Goal: Transaction & Acquisition: Subscribe to service/newsletter

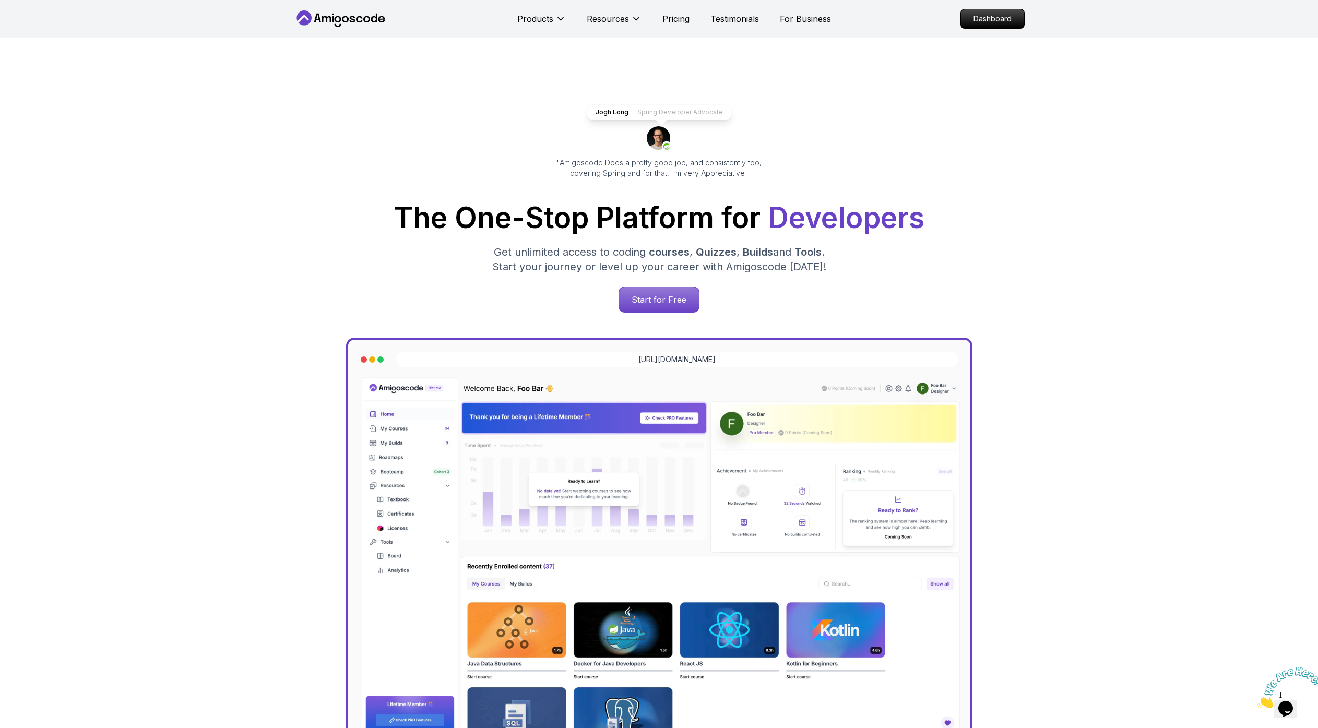
click at [492, 231] on h1 "The One-Stop Platform for Developers" at bounding box center [659, 218] width 714 height 29
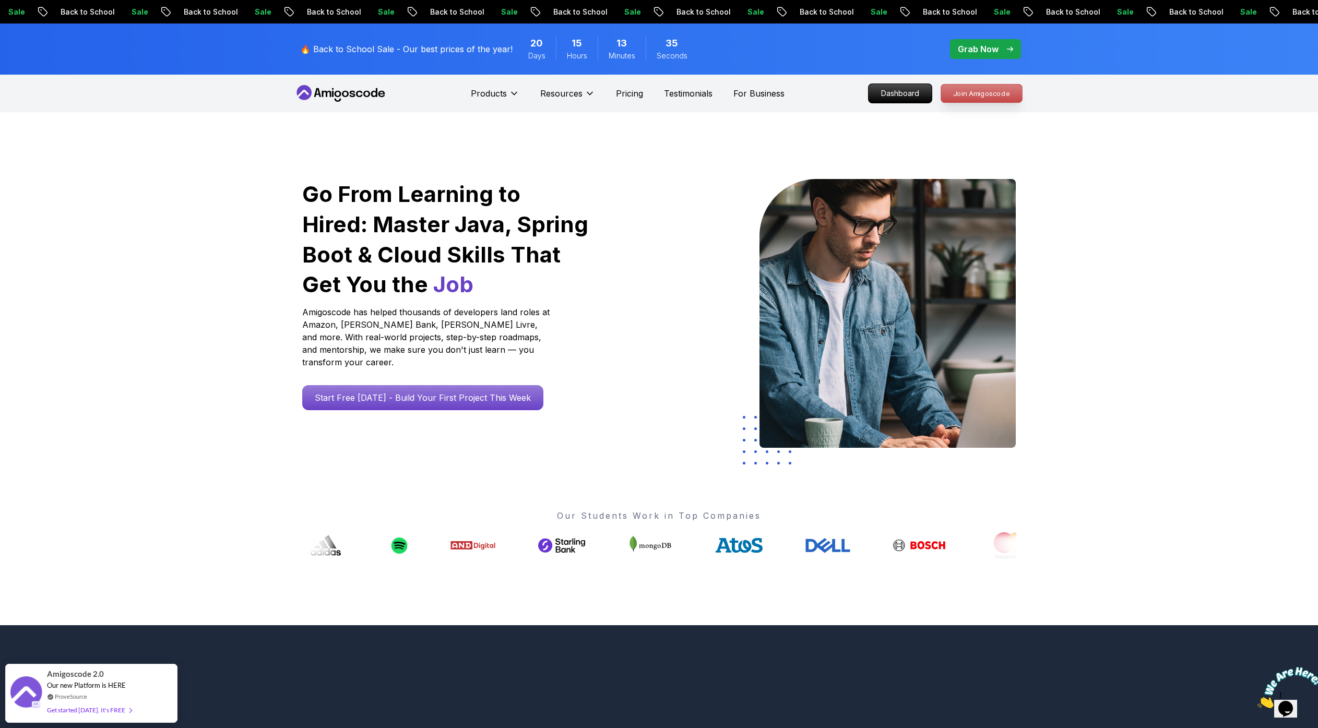
click at [986, 96] on p "Join Amigoscode" at bounding box center [981, 94] width 81 height 18
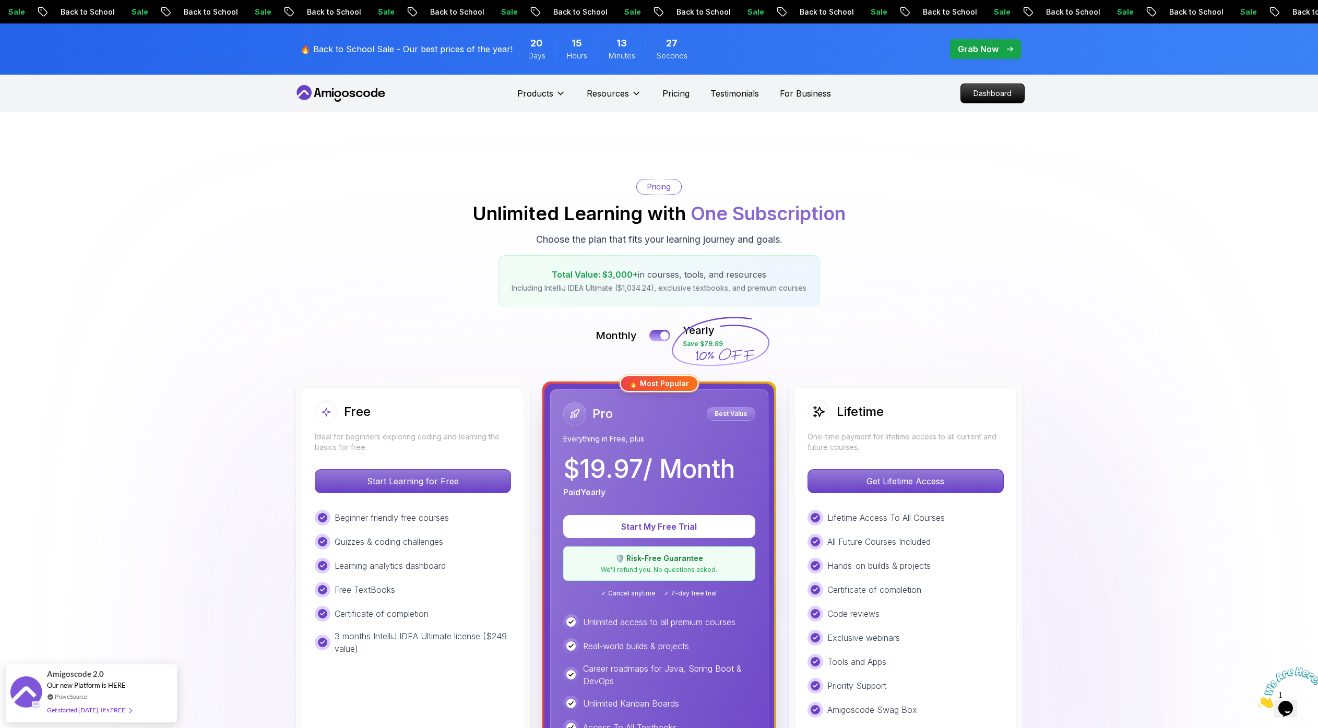
drag, startPoint x: 727, startPoint y: 346, endPoint x: 689, endPoint y: 343, distance: 38.2
click at [689, 343] on icon at bounding box center [720, 342] width 100 height 92
click at [689, 342] on icon at bounding box center [720, 342] width 100 height 92
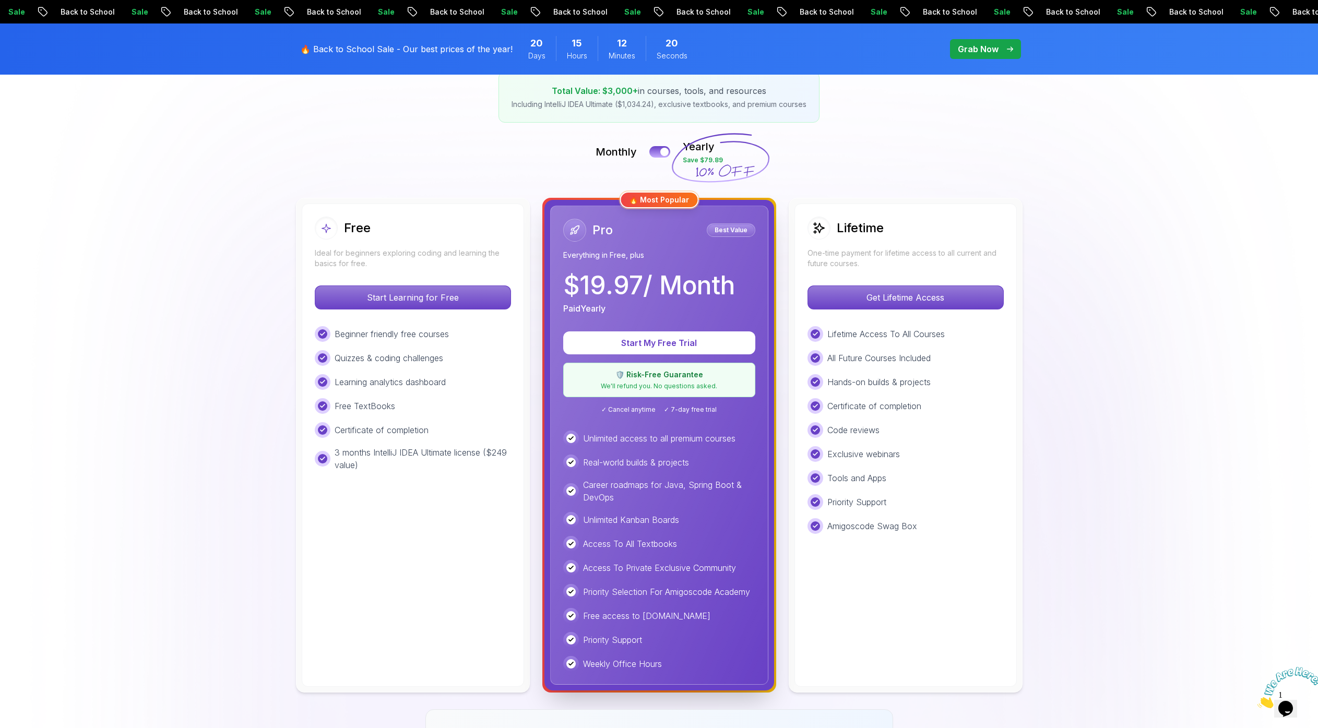
scroll to position [344, 0]
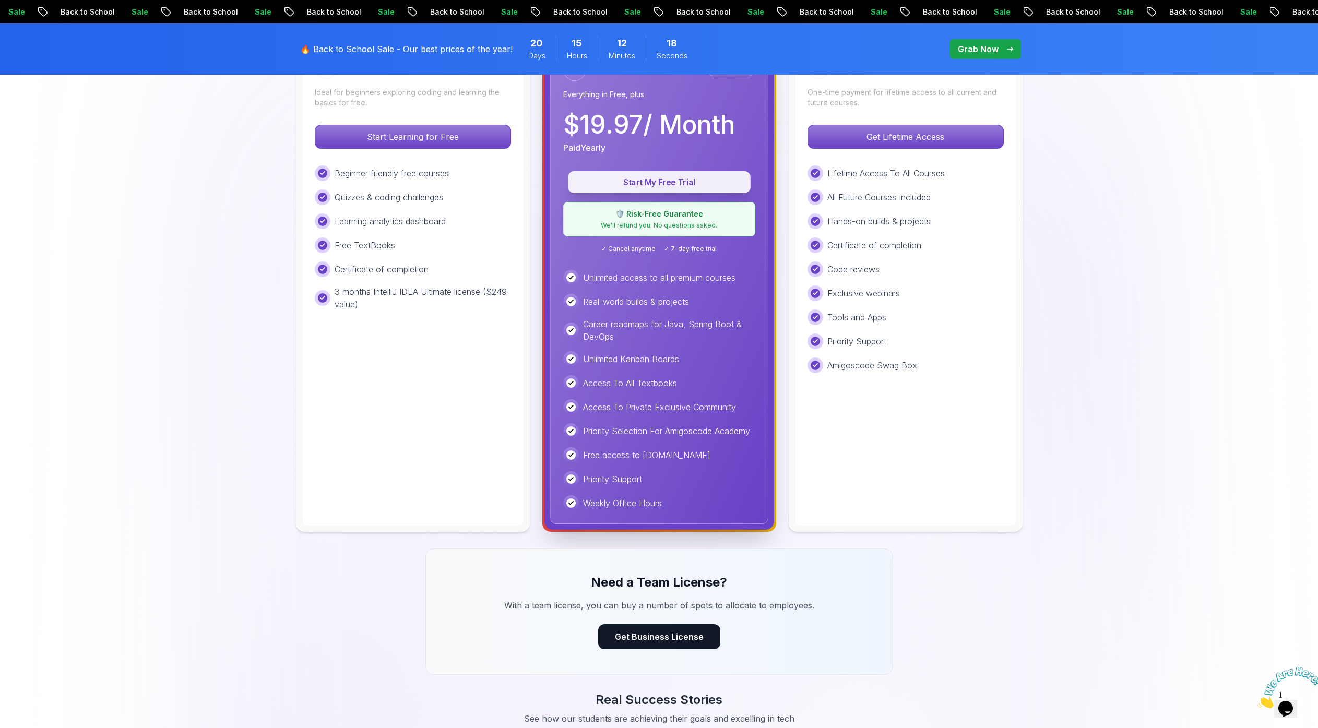
click at [653, 180] on p "Start My Free Trial" at bounding box center [659, 182] width 159 height 12
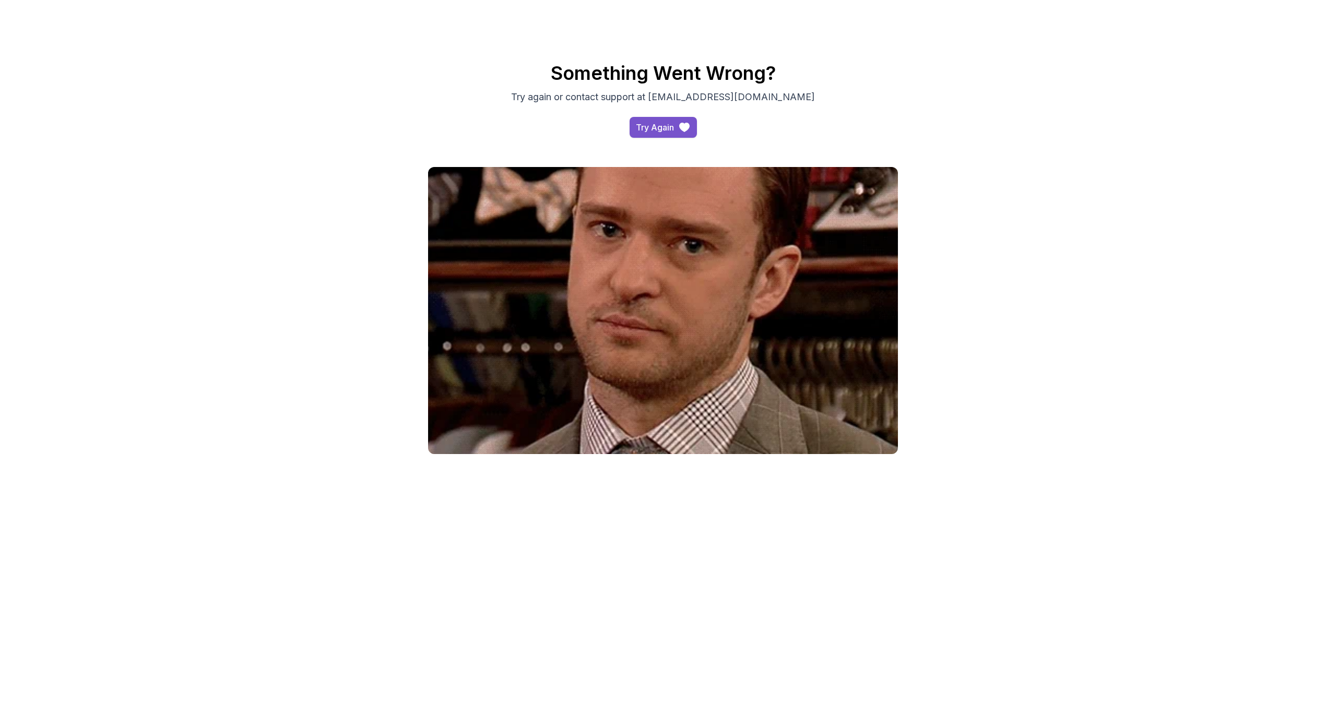
click at [660, 125] on div "Try Again" at bounding box center [655, 127] width 38 height 13
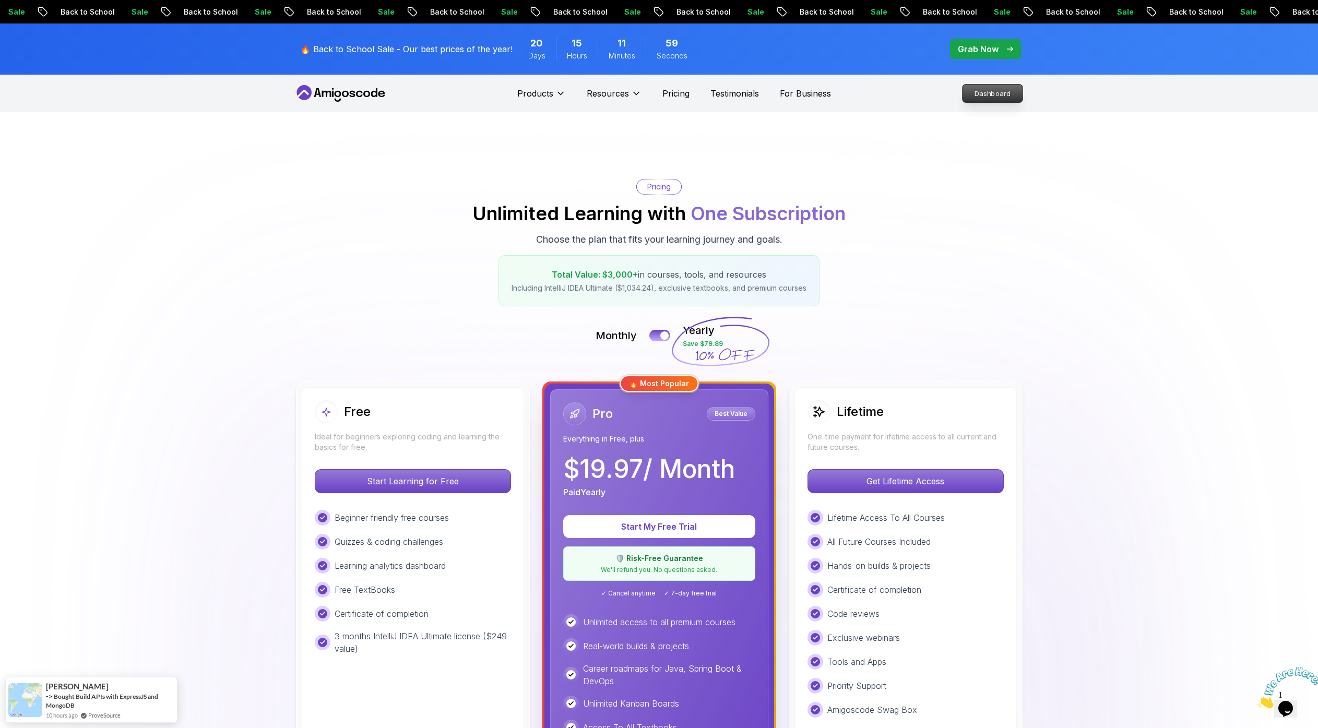
click at [986, 92] on p "Dashboard" at bounding box center [992, 94] width 60 height 18
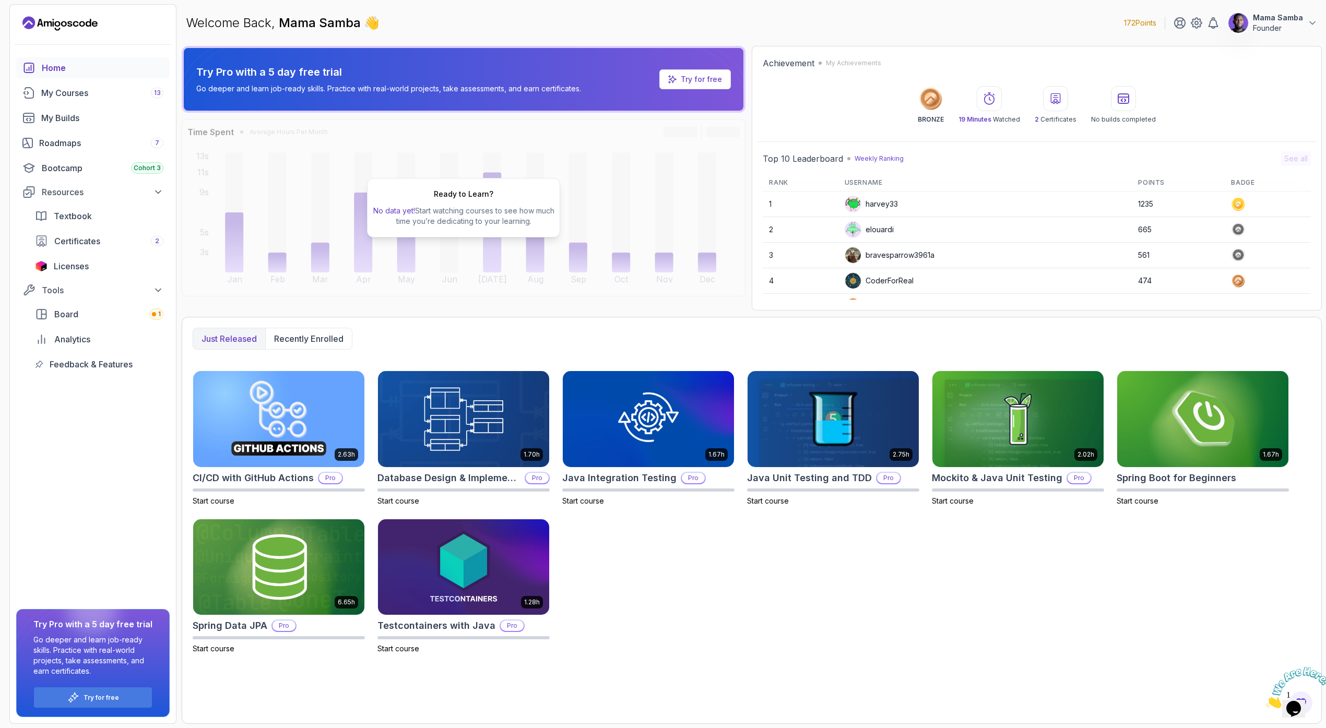
click at [1269, 30] on p "Founder" at bounding box center [1278, 28] width 50 height 10
click at [1244, 53] on p "View Profile" at bounding box center [1243, 50] width 47 height 13
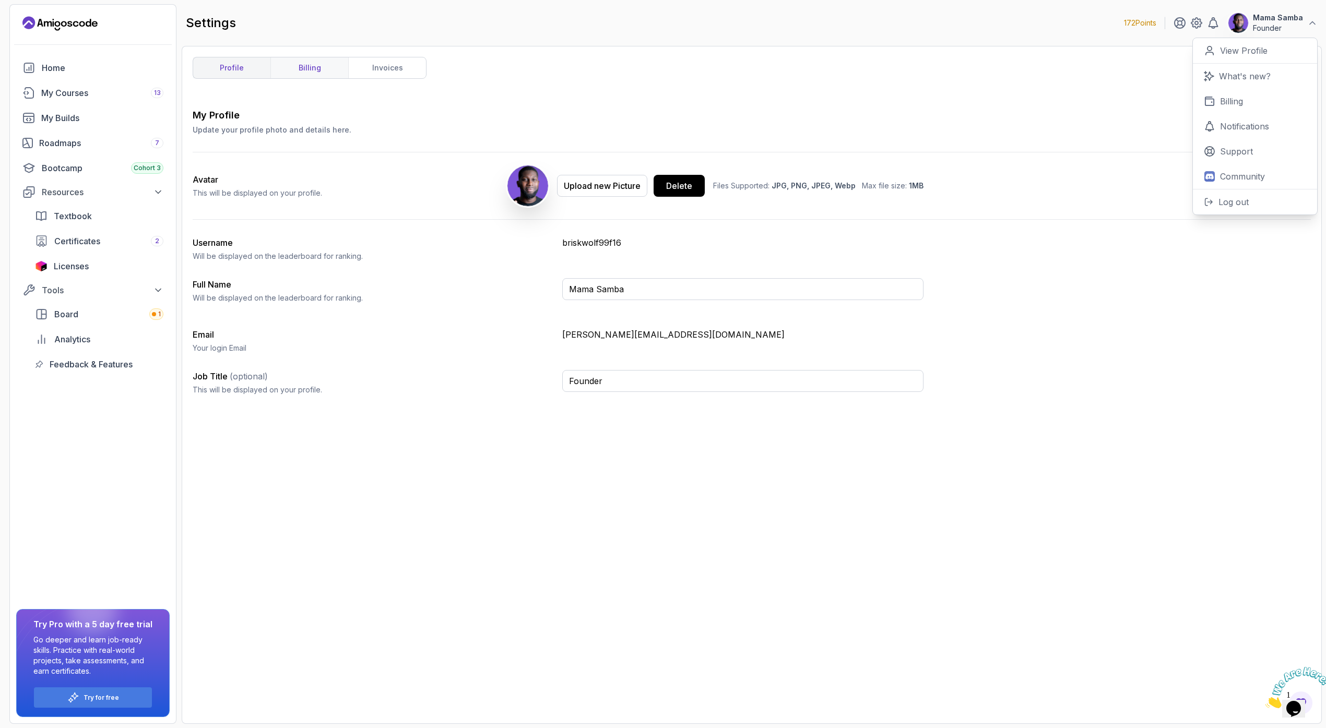
click at [293, 66] on link "billing" at bounding box center [309, 67] width 78 height 21
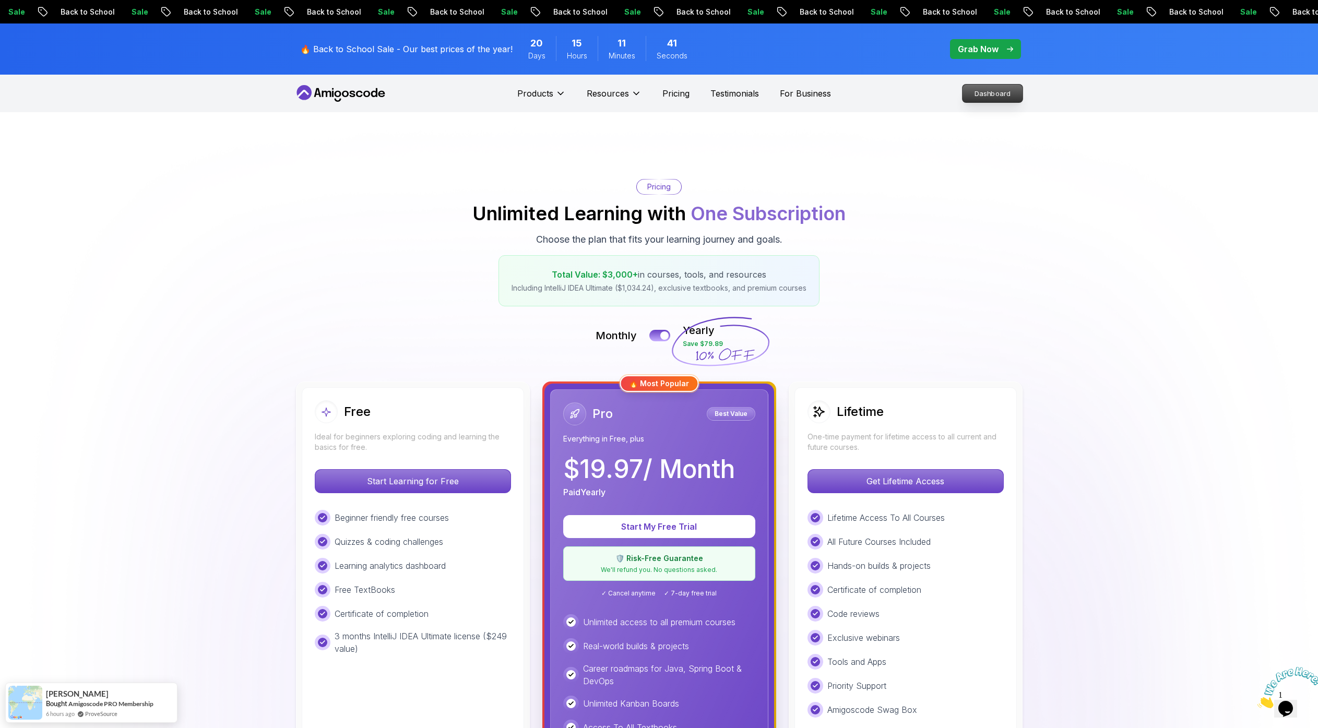
click at [1004, 89] on p "Dashboard" at bounding box center [992, 94] width 60 height 18
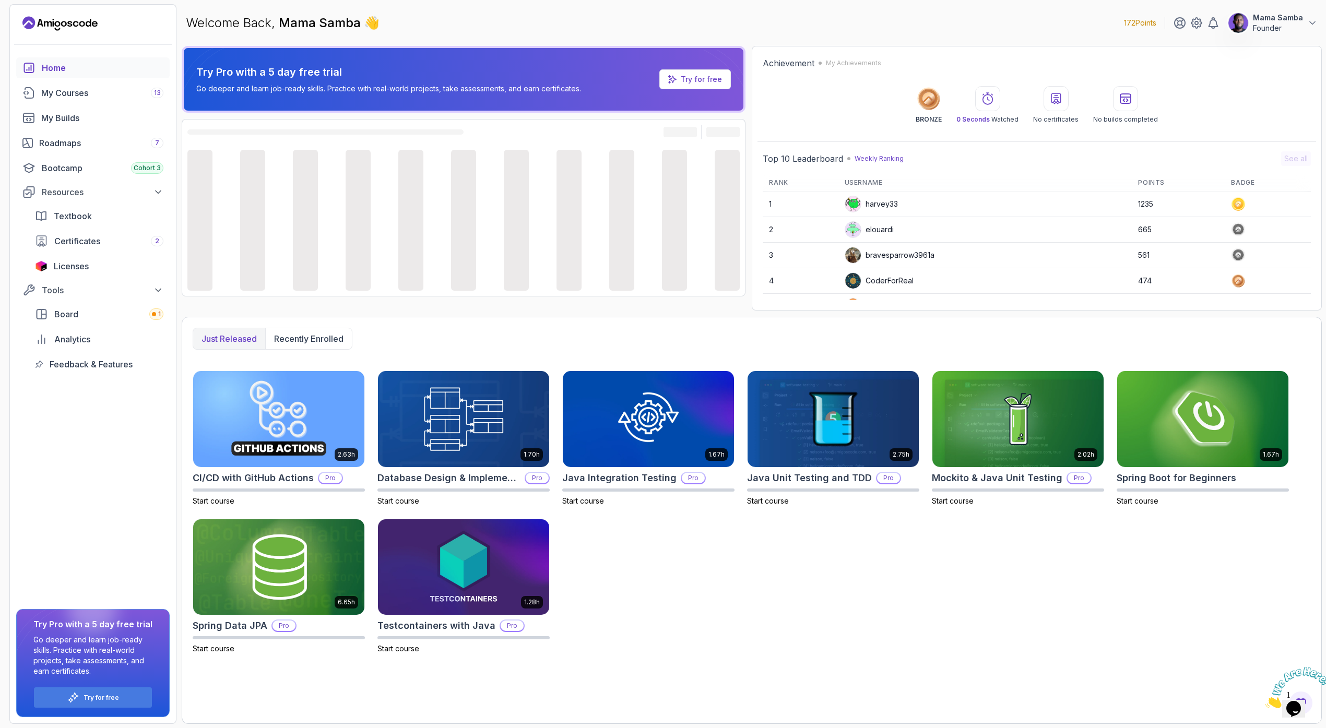
click at [1273, 30] on p "Founder" at bounding box center [1278, 28] width 50 height 10
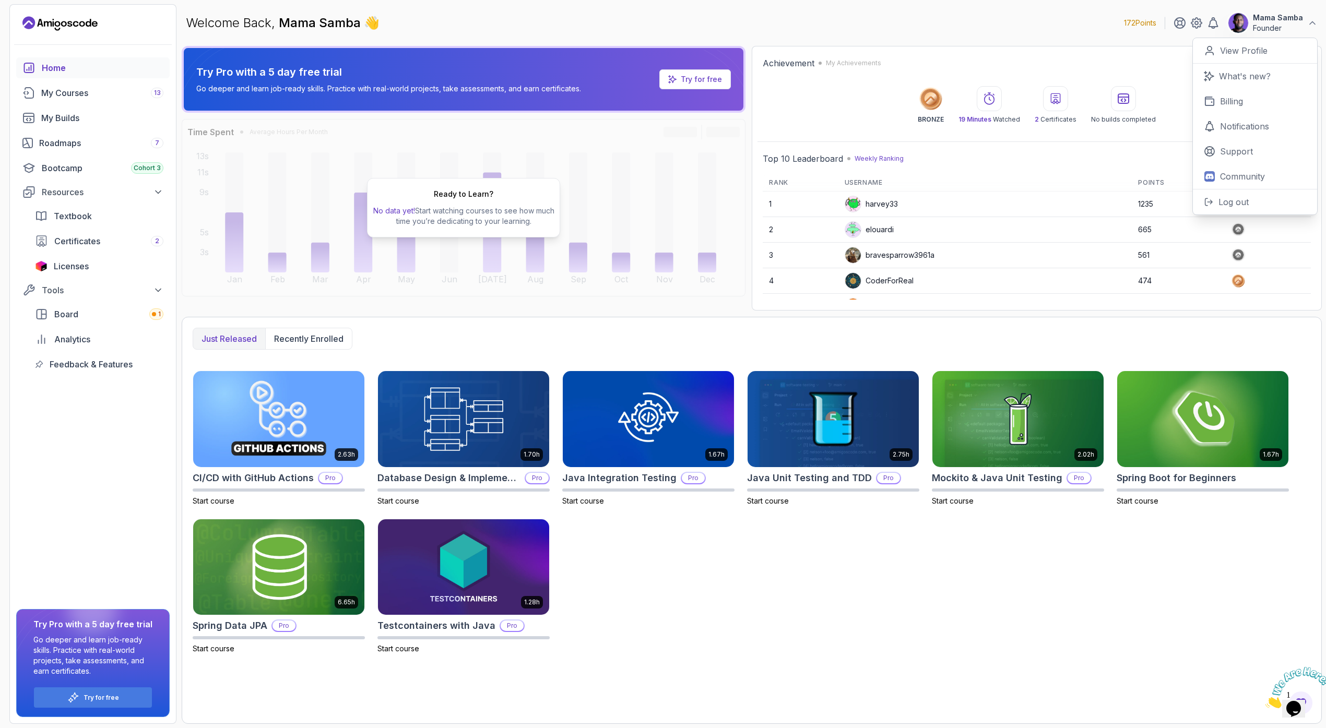
click at [1111, 234] on td "elouardi" at bounding box center [985, 229] width 294 height 25
click at [1260, 29] on p "Founder" at bounding box center [1278, 28] width 50 height 10
click at [1236, 100] on p "Billing" at bounding box center [1231, 101] width 23 height 13
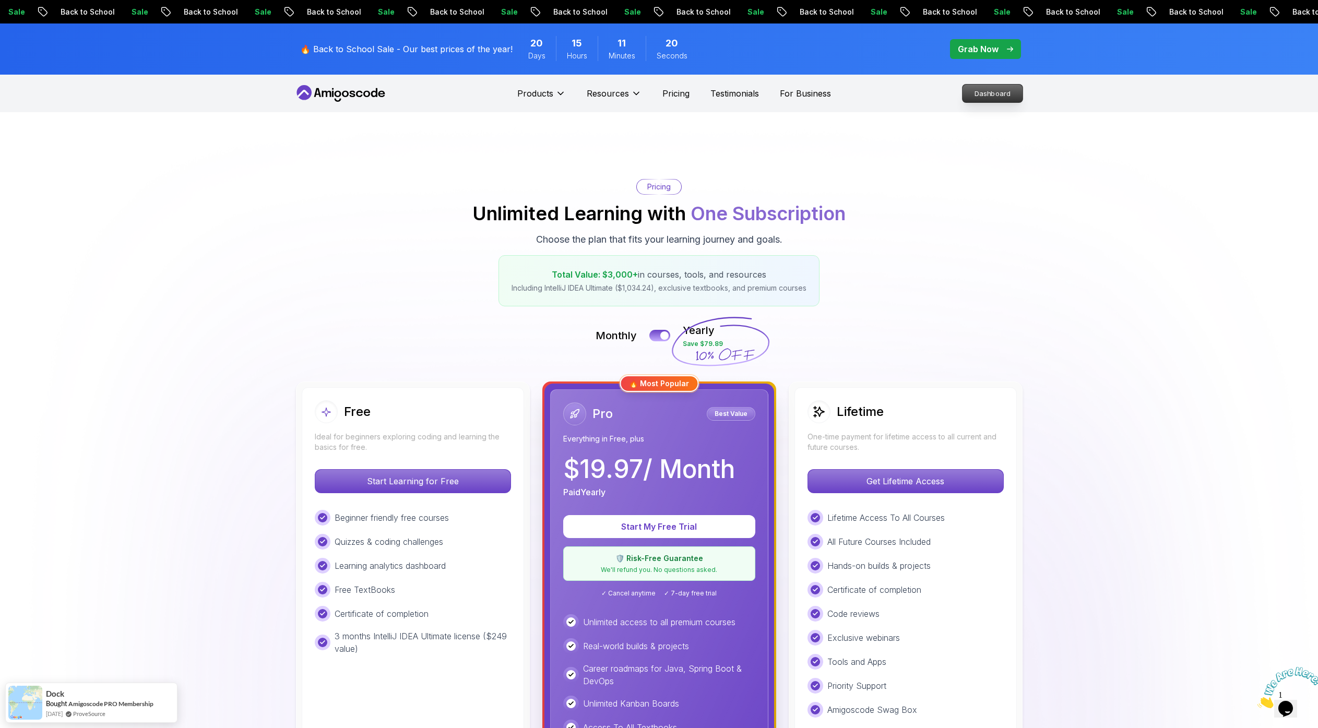
click at [1002, 94] on p "Dashboard" at bounding box center [992, 94] width 60 height 18
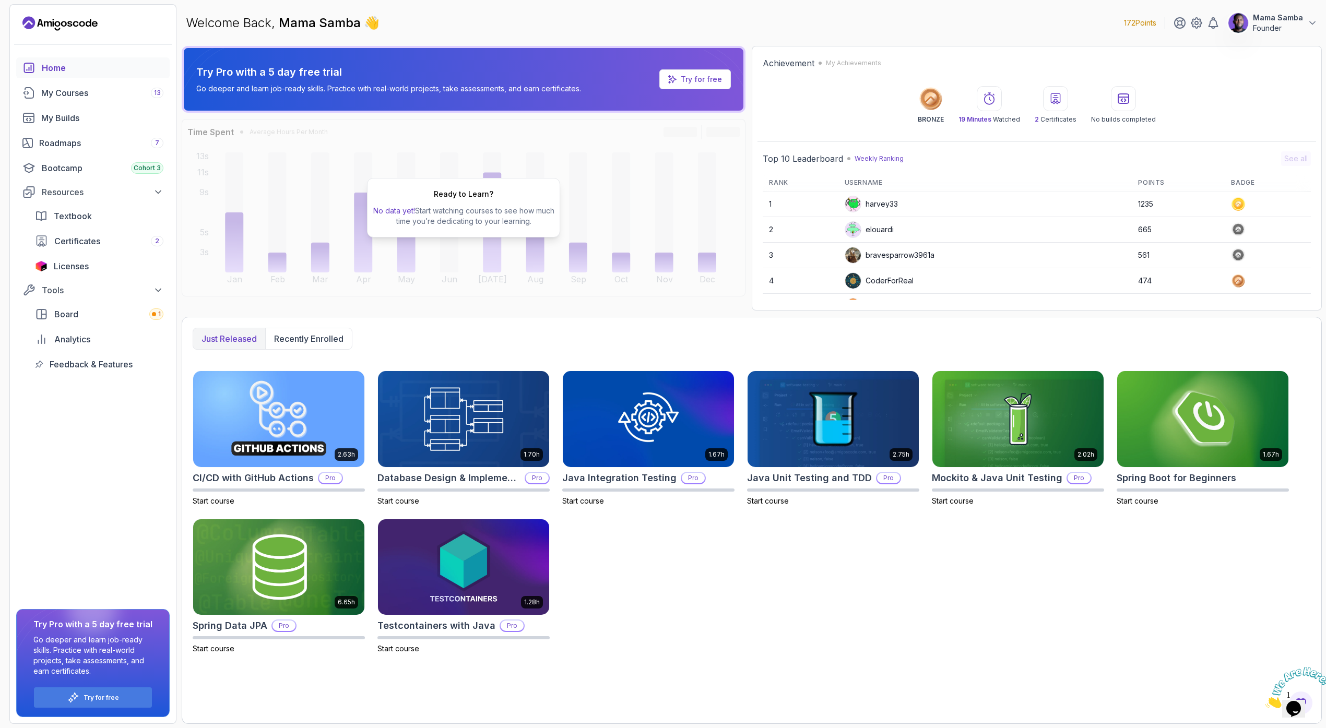
click at [1259, 23] on p "Founder" at bounding box center [1278, 28] width 50 height 10
click at [68, 424] on div "Home My Courses 13 My Builds Roadmaps 7 Bootcamp Cohort 3 Resources Textbook Ce…" at bounding box center [93, 390] width 166 height 666
click at [302, 337] on p "Recently enrolled" at bounding box center [308, 338] width 69 height 13
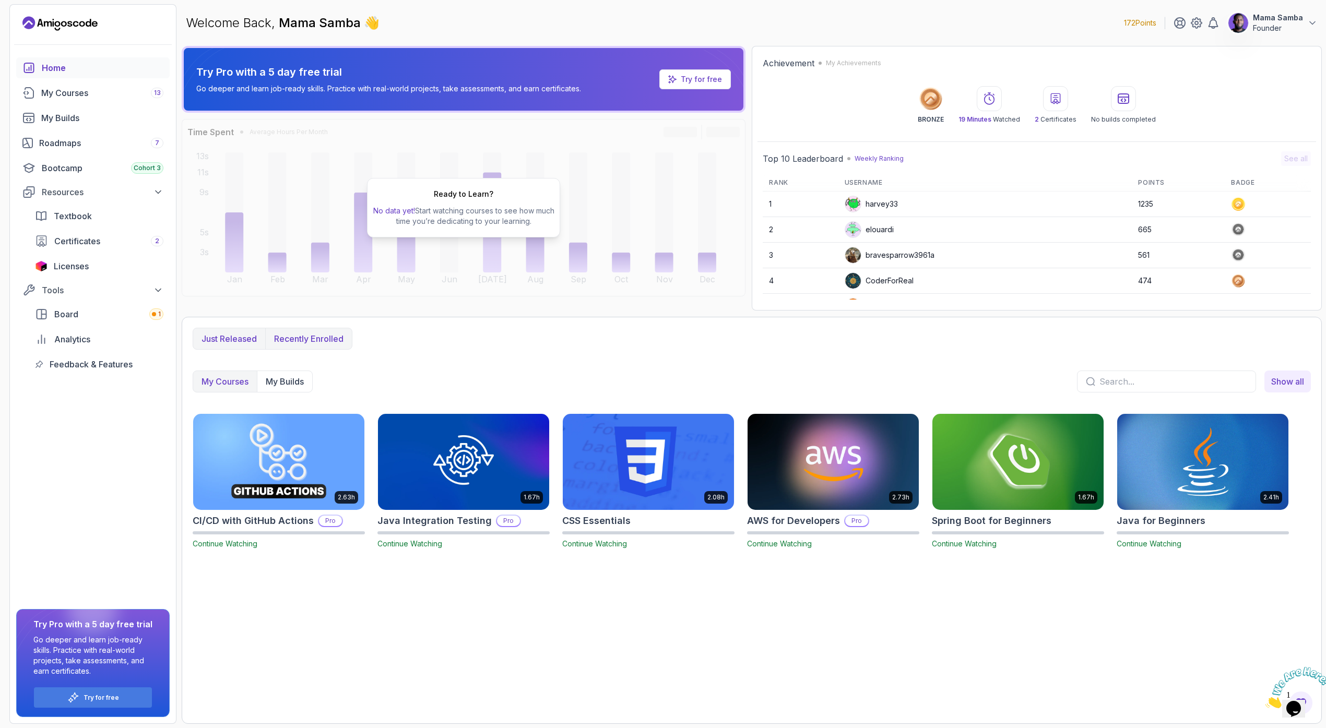
click at [258, 331] on button "Just released" at bounding box center [229, 338] width 72 height 21
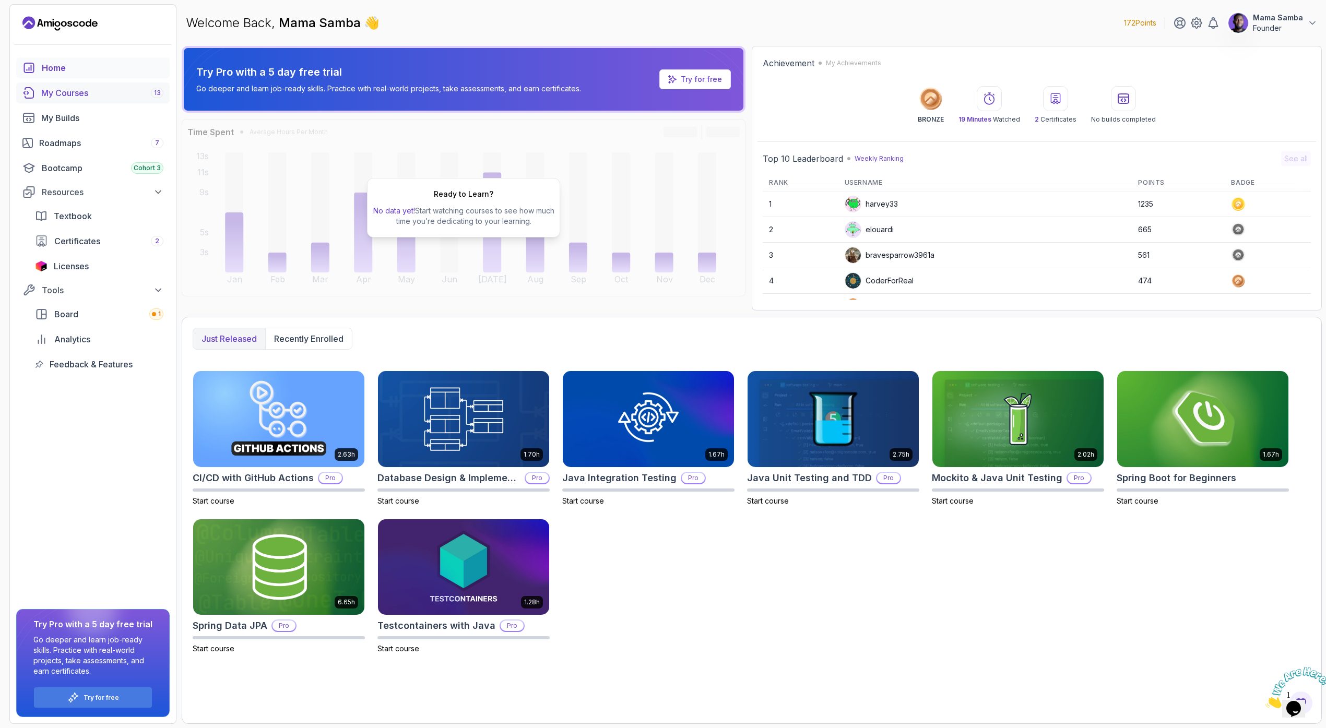
click at [81, 98] on div "My Courses 13" at bounding box center [102, 93] width 122 height 13
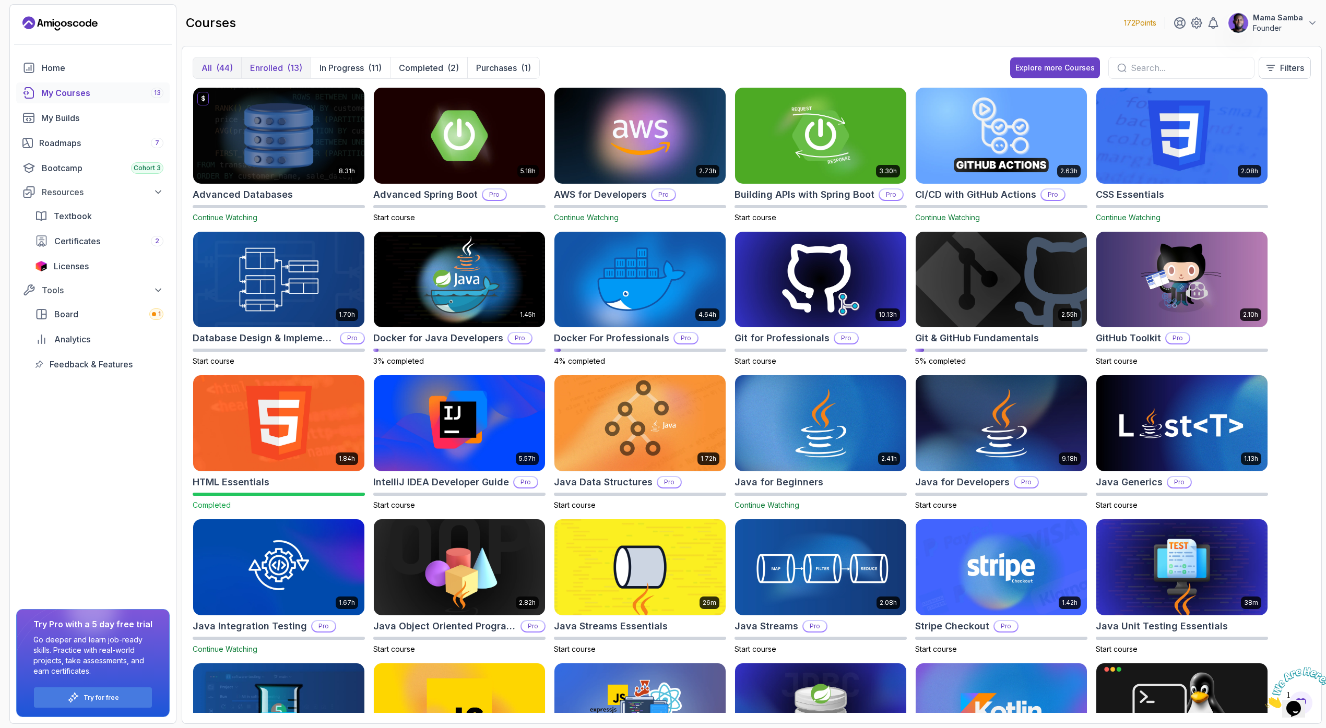
click at [276, 71] on p "Enrolled" at bounding box center [266, 68] width 33 height 13
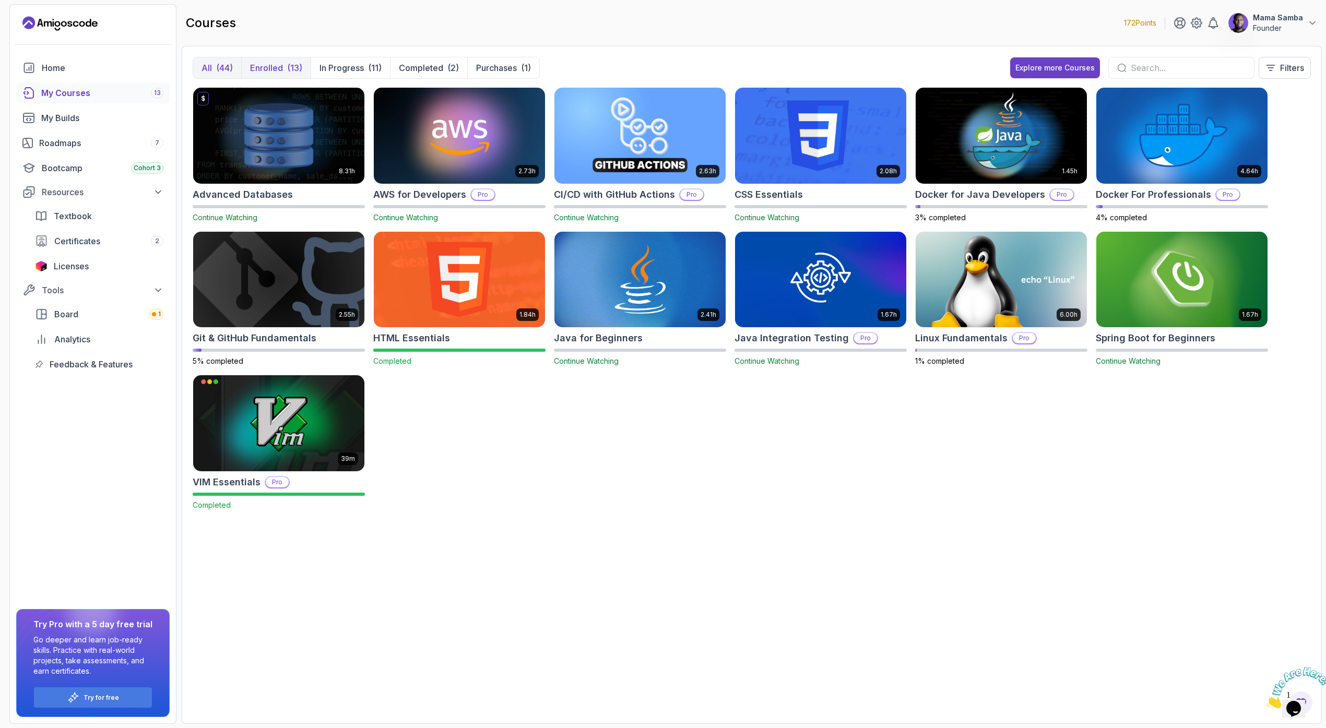
click at [218, 68] on div "(44)" at bounding box center [224, 68] width 17 height 13
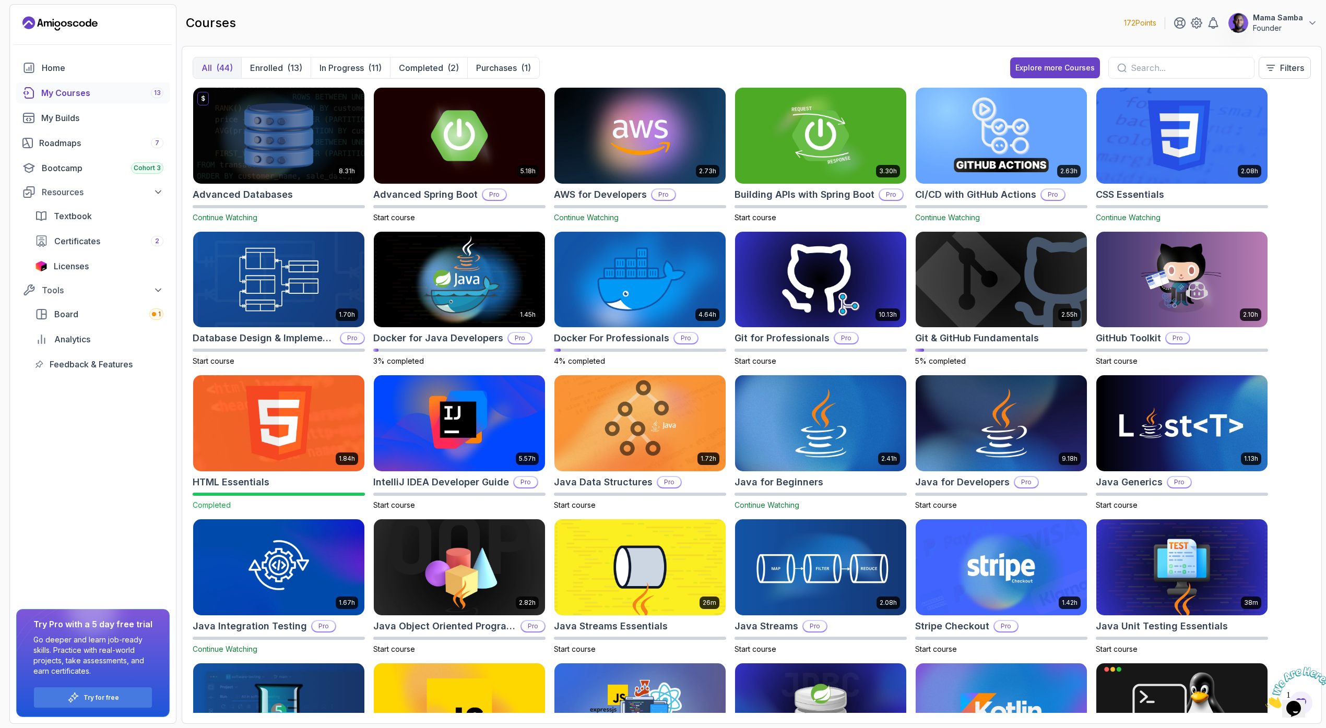
click at [73, 92] on div "My Courses 13" at bounding box center [102, 93] width 122 height 13
click at [66, 69] on div "Home" at bounding box center [103, 68] width 122 height 13
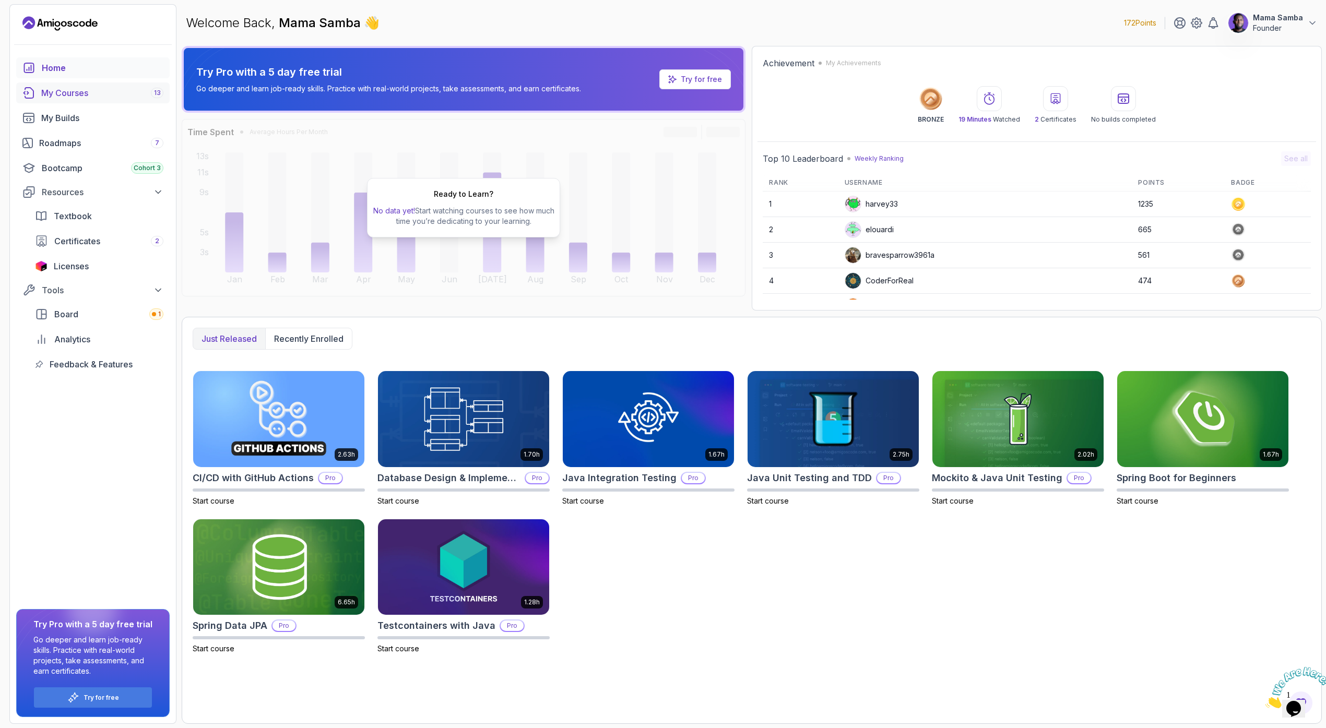
click at [59, 94] on div "My Courses 13" at bounding box center [102, 93] width 122 height 13
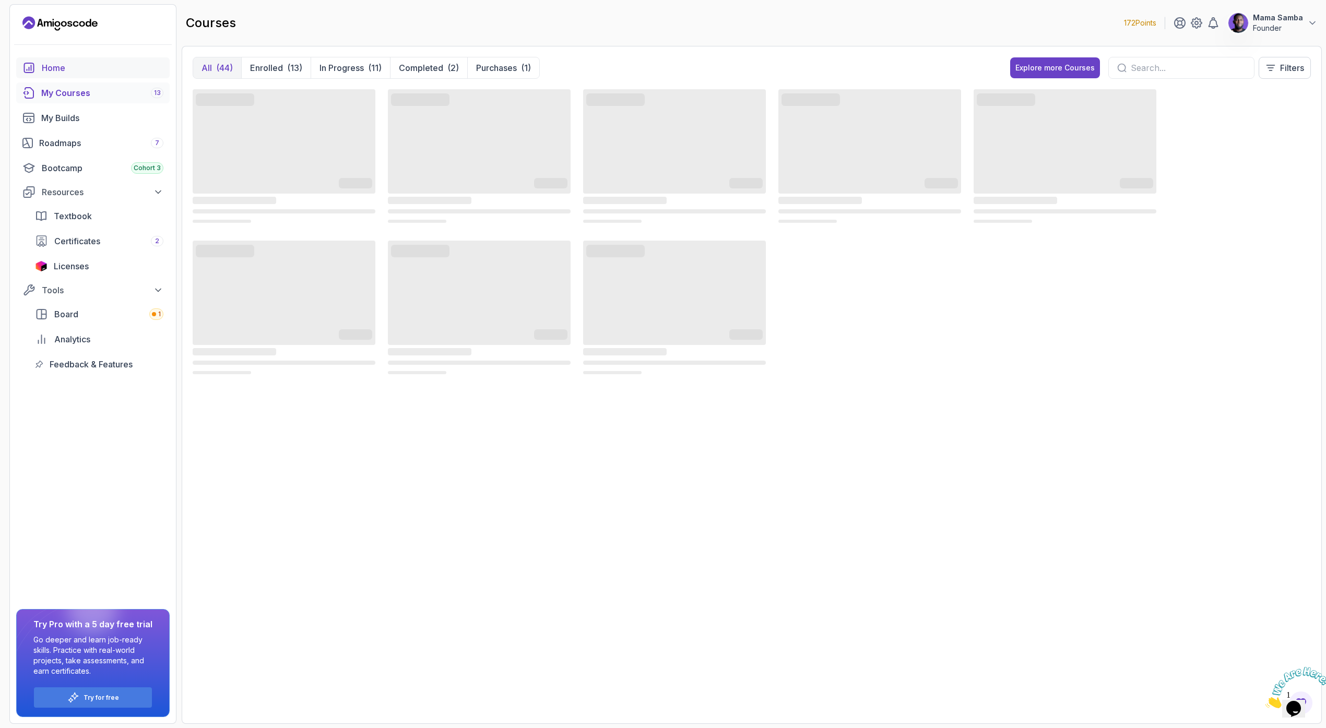
click at [62, 73] on div "Home" at bounding box center [103, 68] width 122 height 13
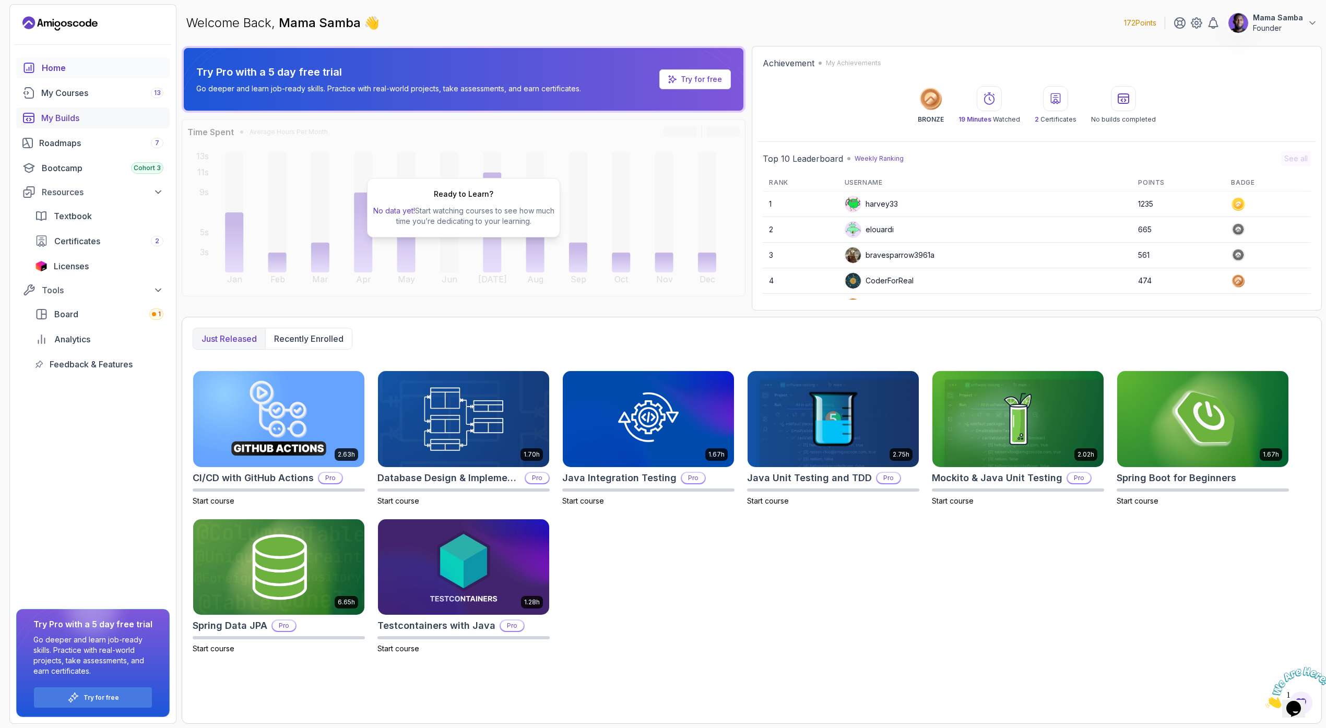
click at [76, 121] on div "My Builds" at bounding box center [102, 118] width 122 height 13
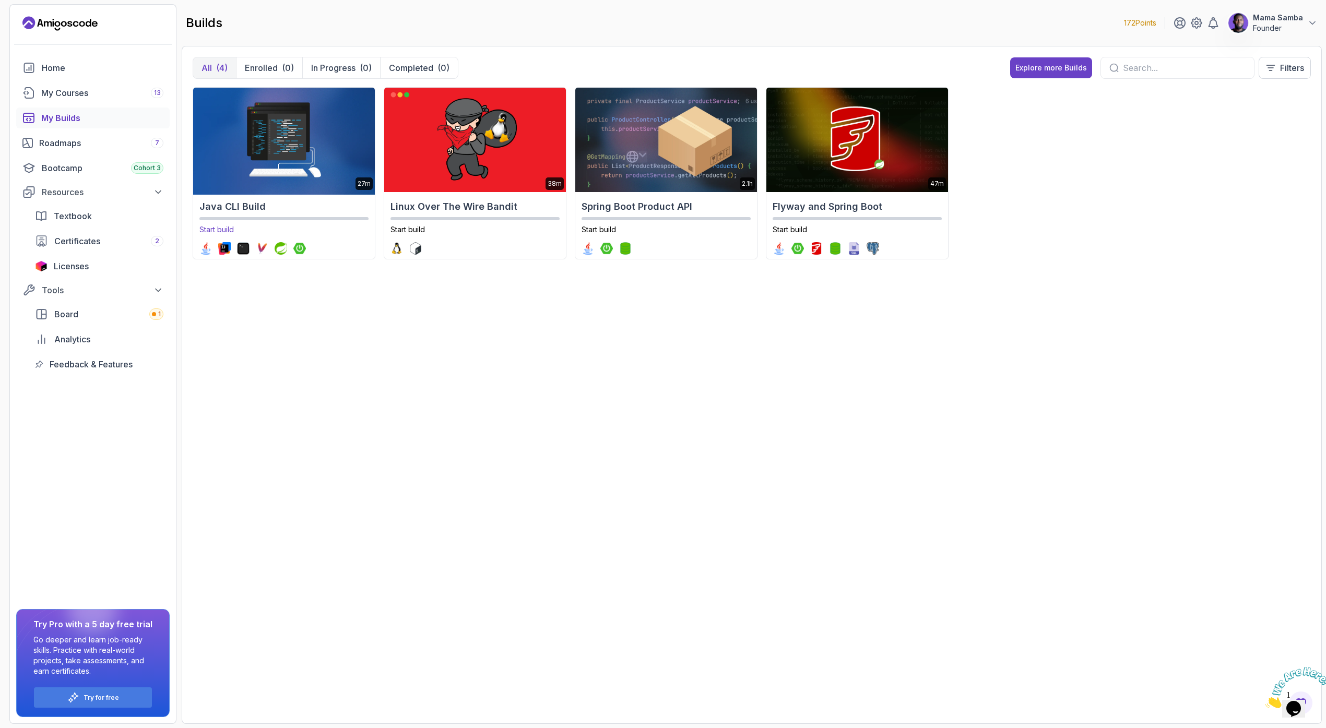
click at [296, 147] on img at bounding box center [283, 140] width 190 height 110
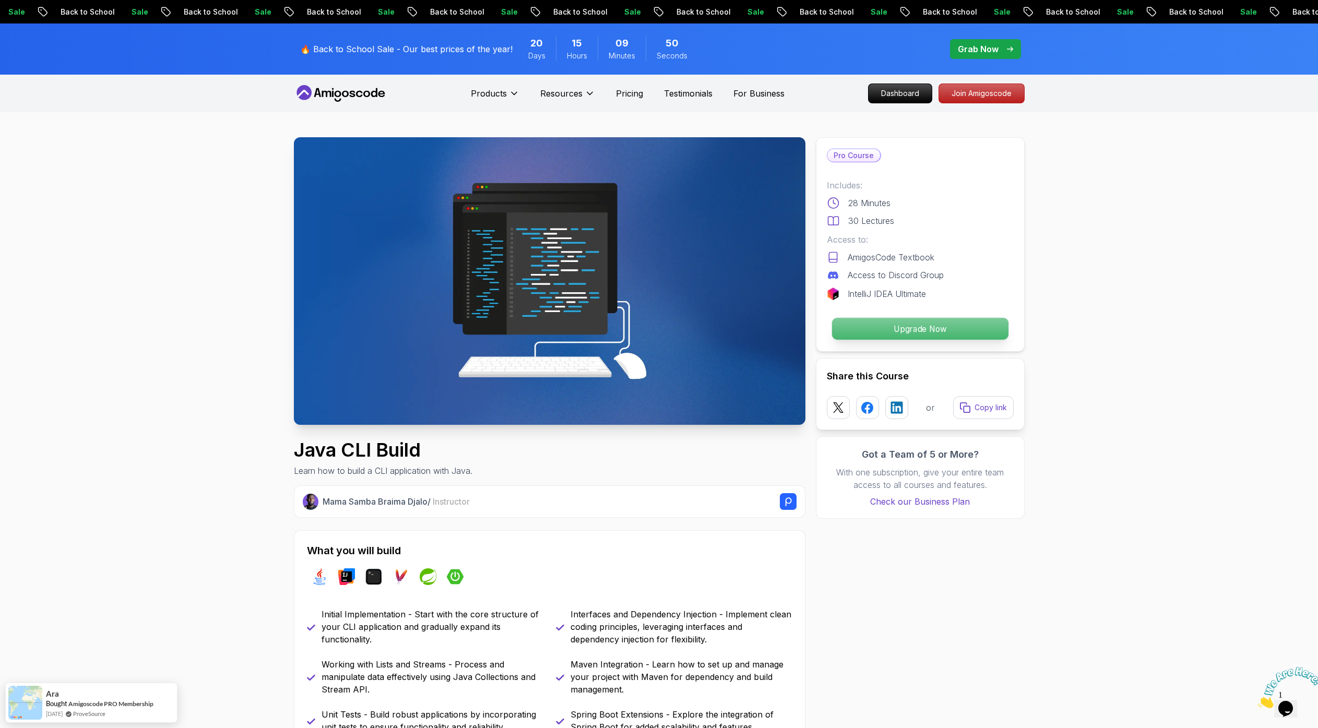
click at [897, 326] on p "Upgrade Now" at bounding box center [919, 329] width 176 height 22
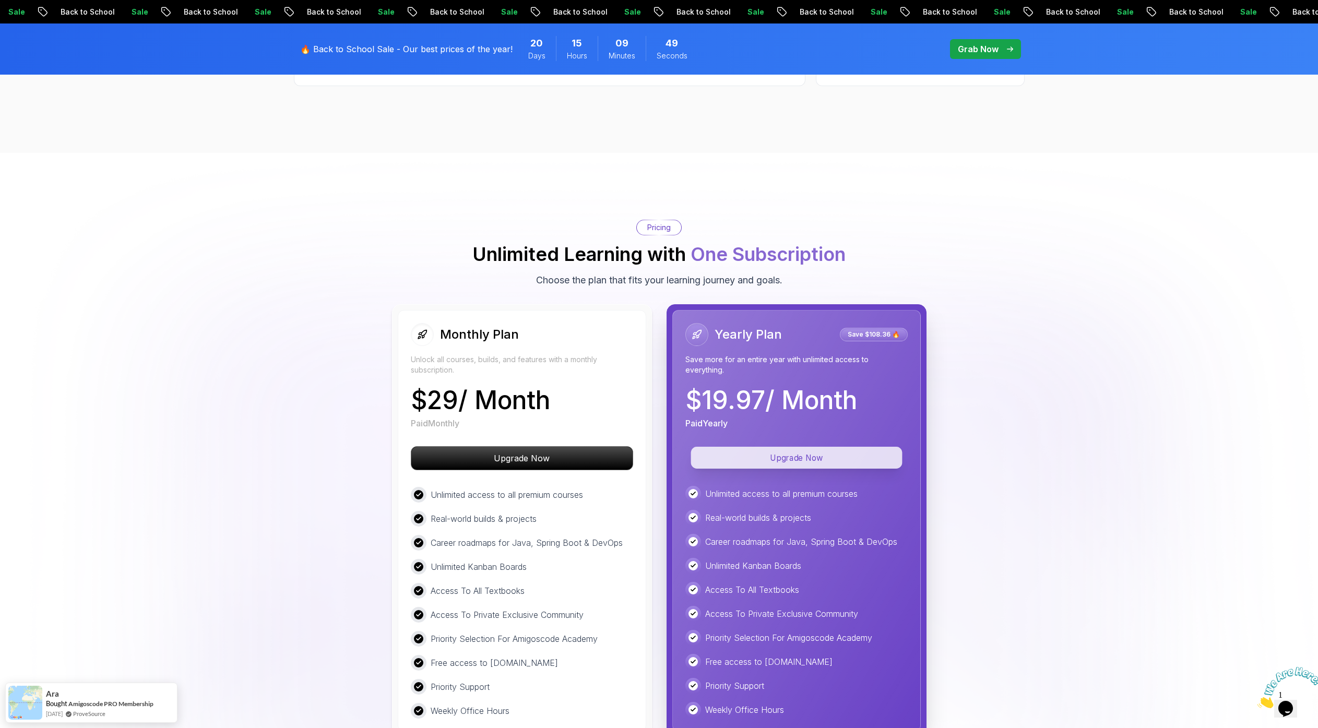
scroll to position [2087, 0]
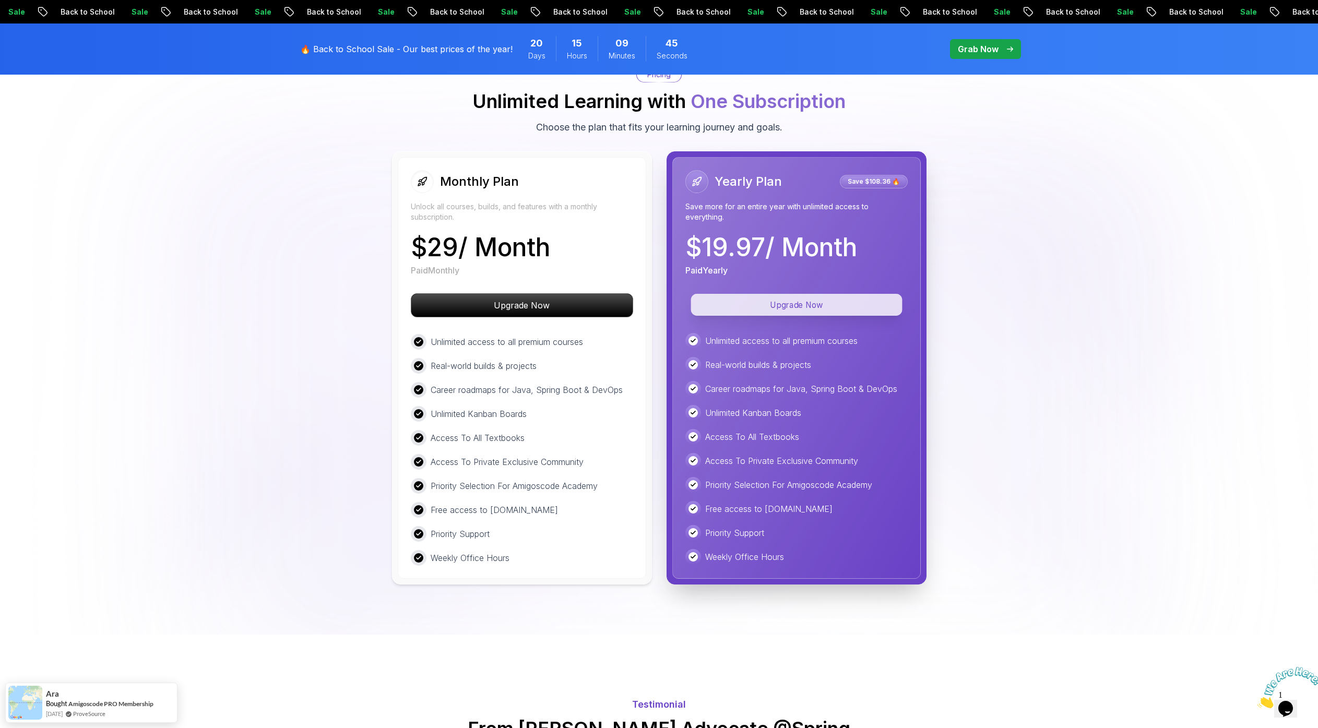
click at [806, 304] on p "Upgrade Now" at bounding box center [795, 305] width 211 height 22
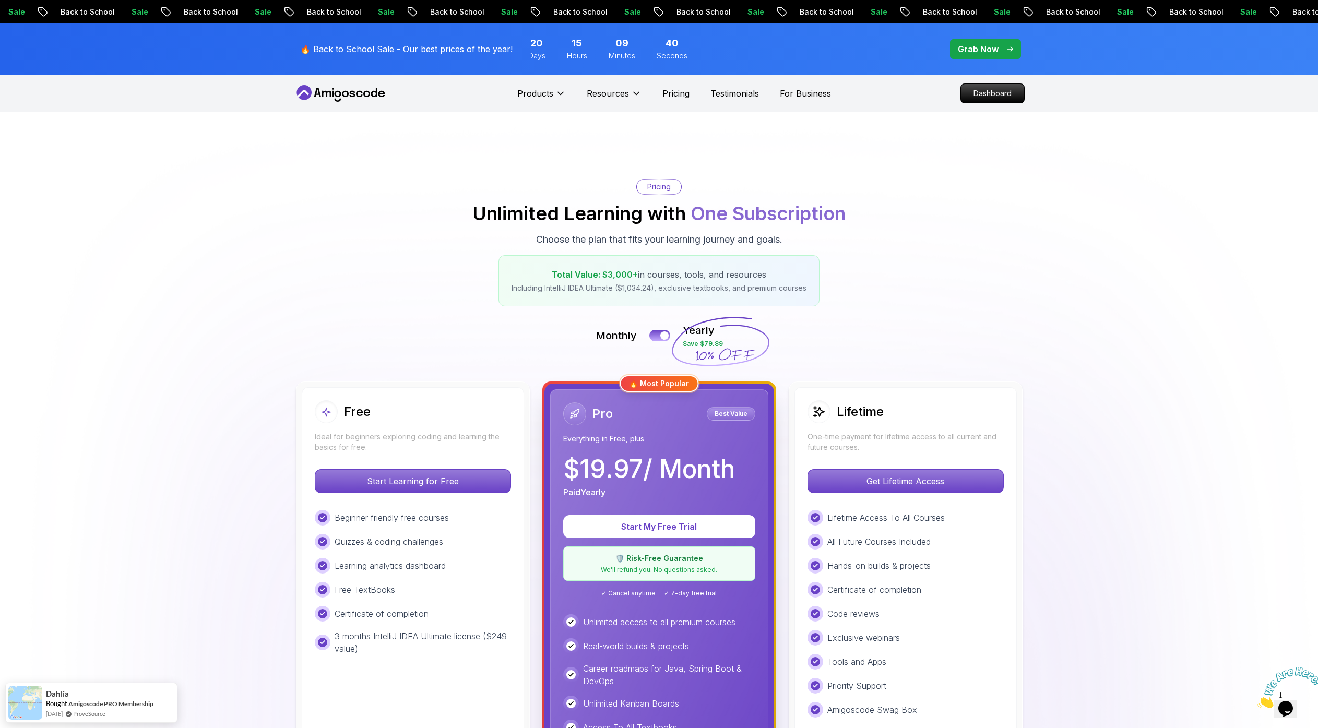
click at [348, 85] on icon at bounding box center [341, 93] width 94 height 17
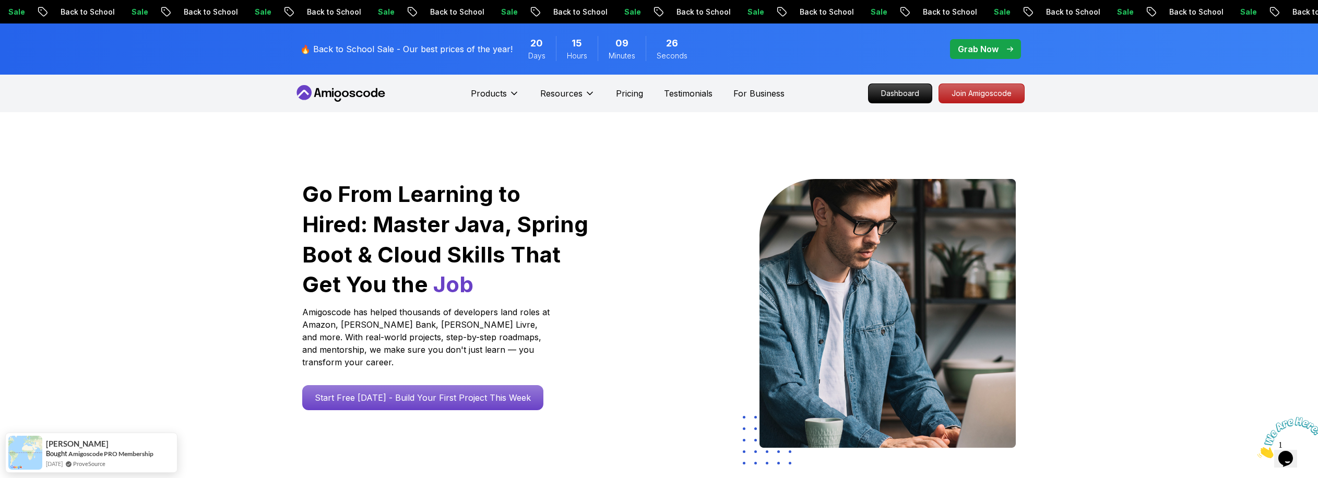
click at [1257, 451] on icon "Close" at bounding box center [1257, 455] width 0 height 9
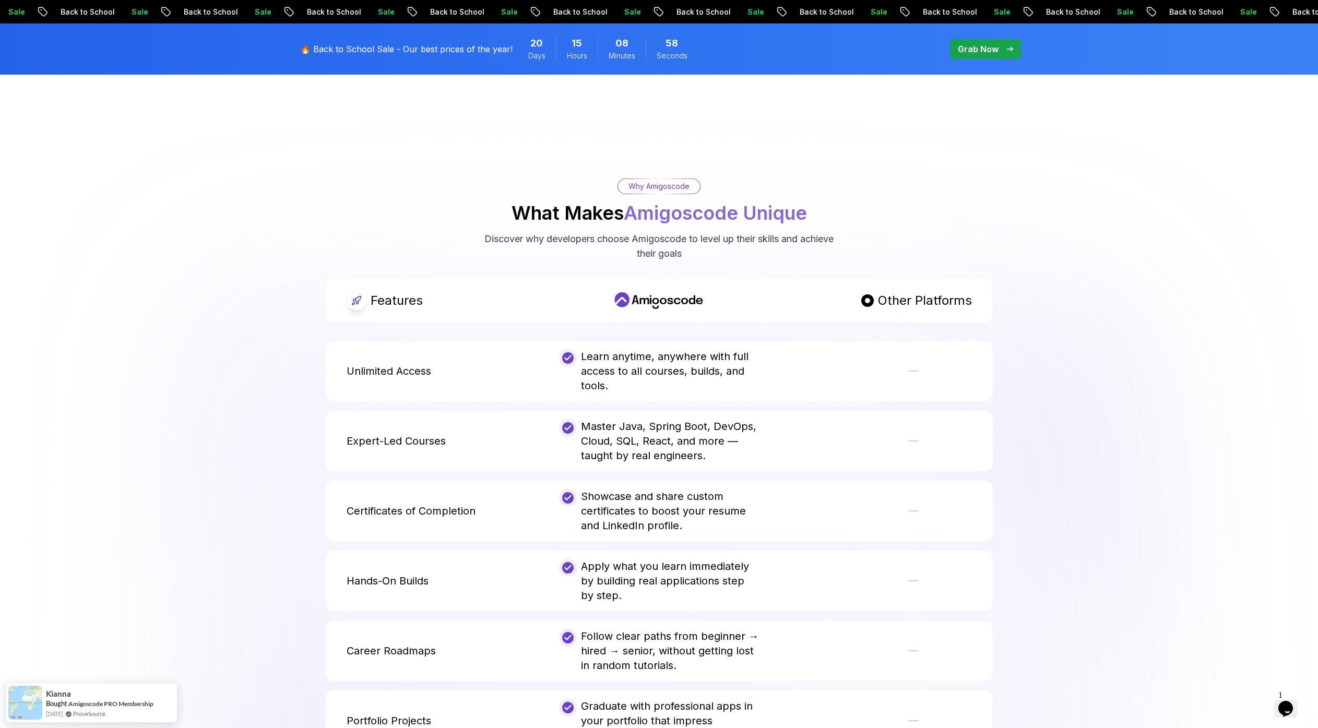
scroll to position [2050, 0]
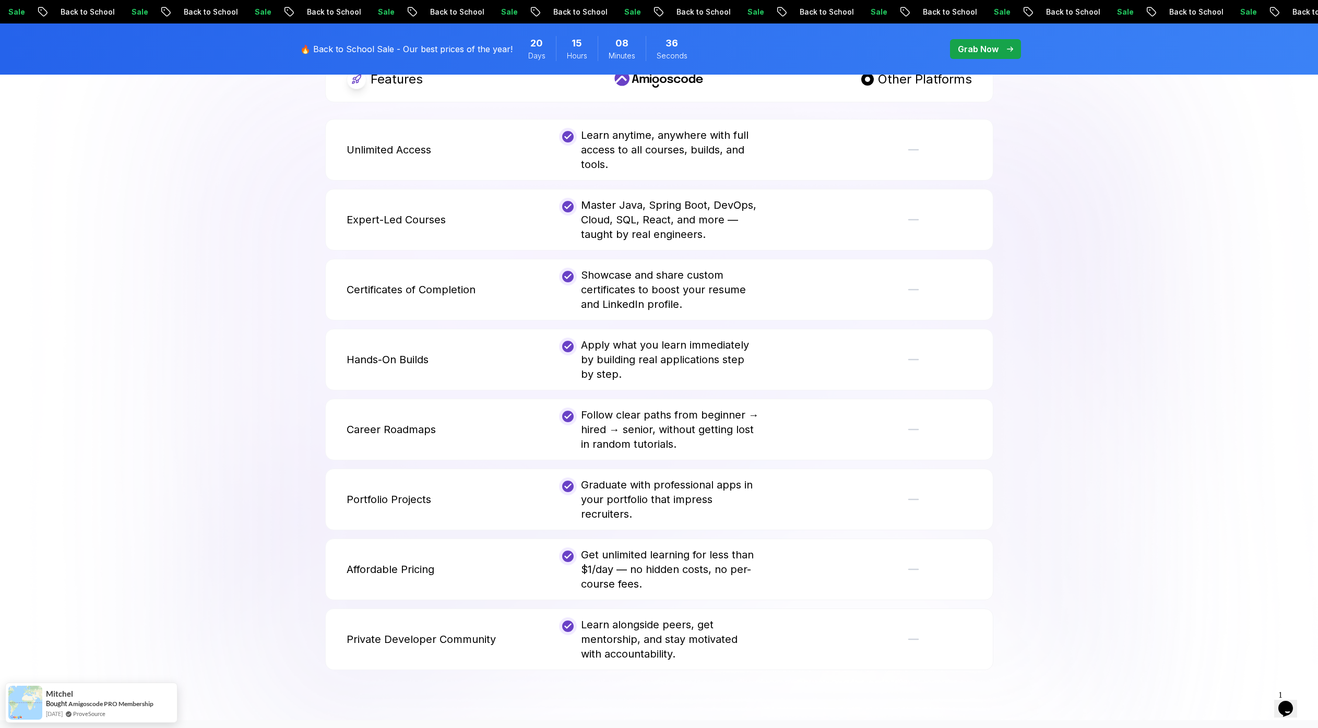
click at [399, 492] on p "Portfolio Projects" at bounding box center [389, 499] width 85 height 15
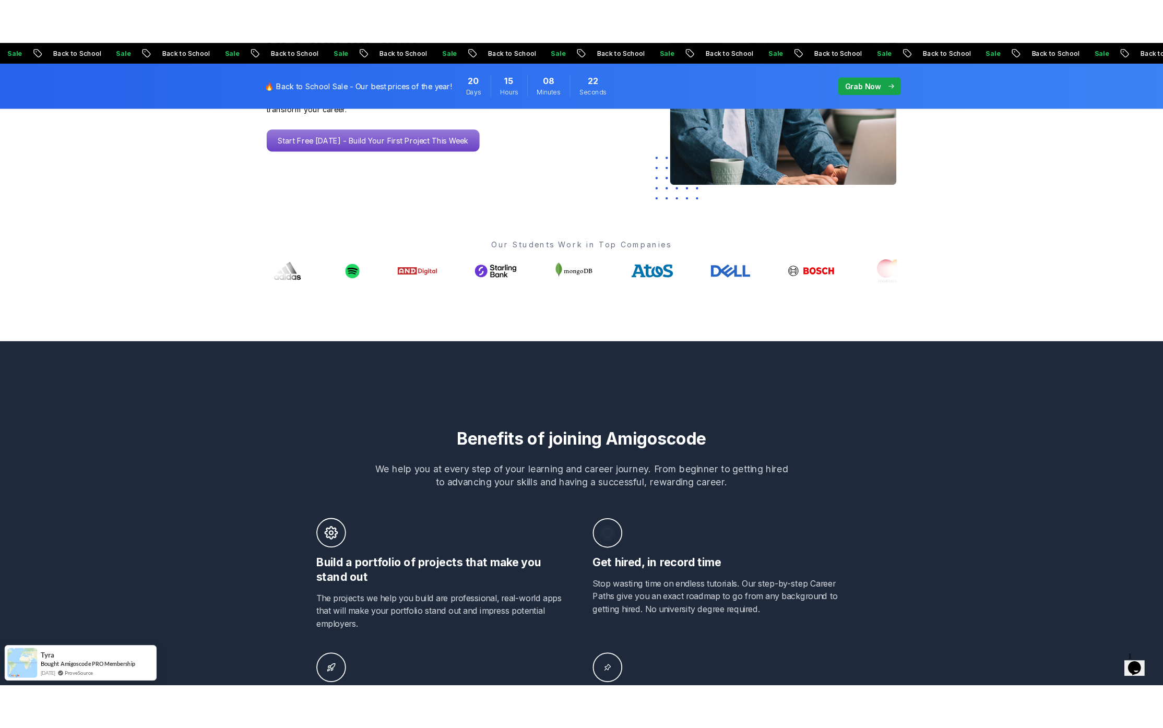
scroll to position [0, 0]
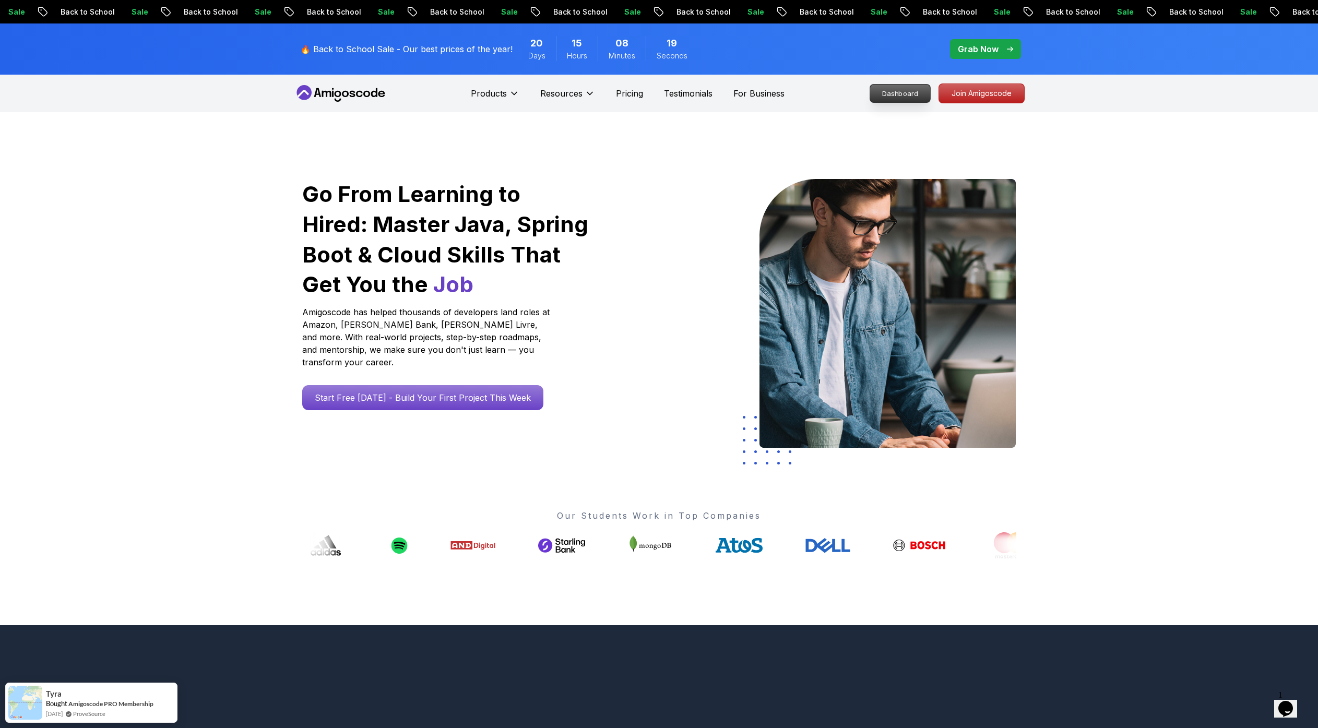
click at [898, 95] on p "Dashboard" at bounding box center [900, 94] width 60 height 18
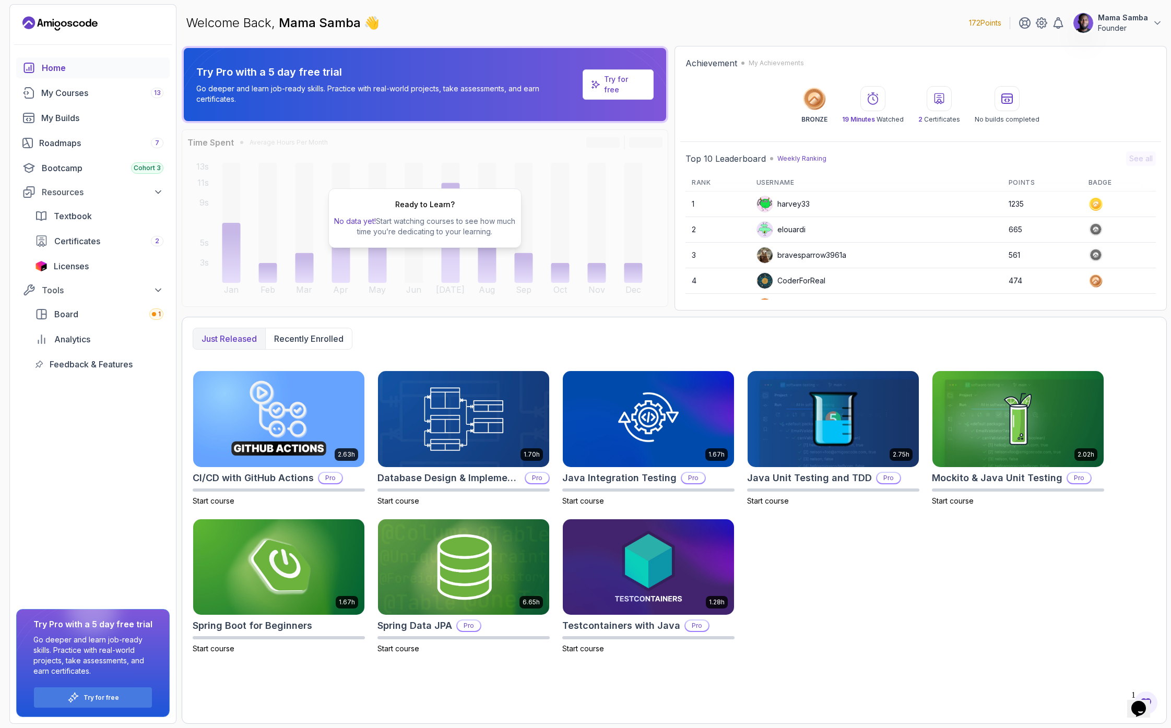
click at [68, 22] on icon "Landing page" at bounding box center [69, 24] width 5 height 6
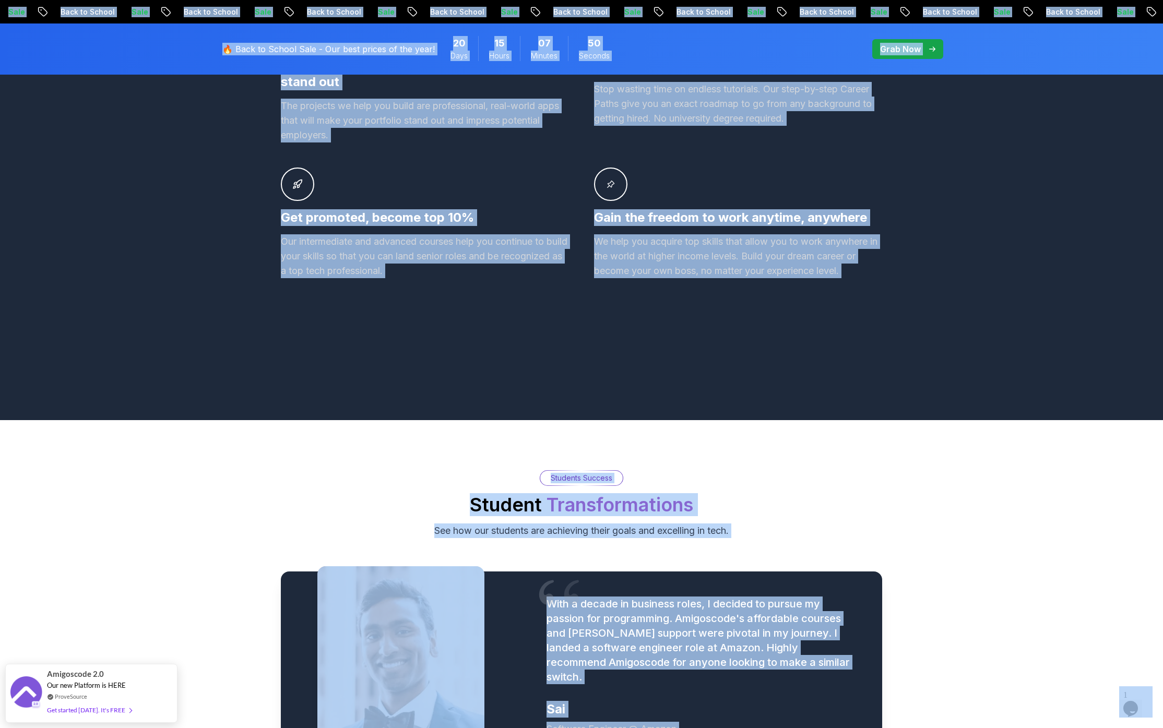
scroll to position [918, 0]
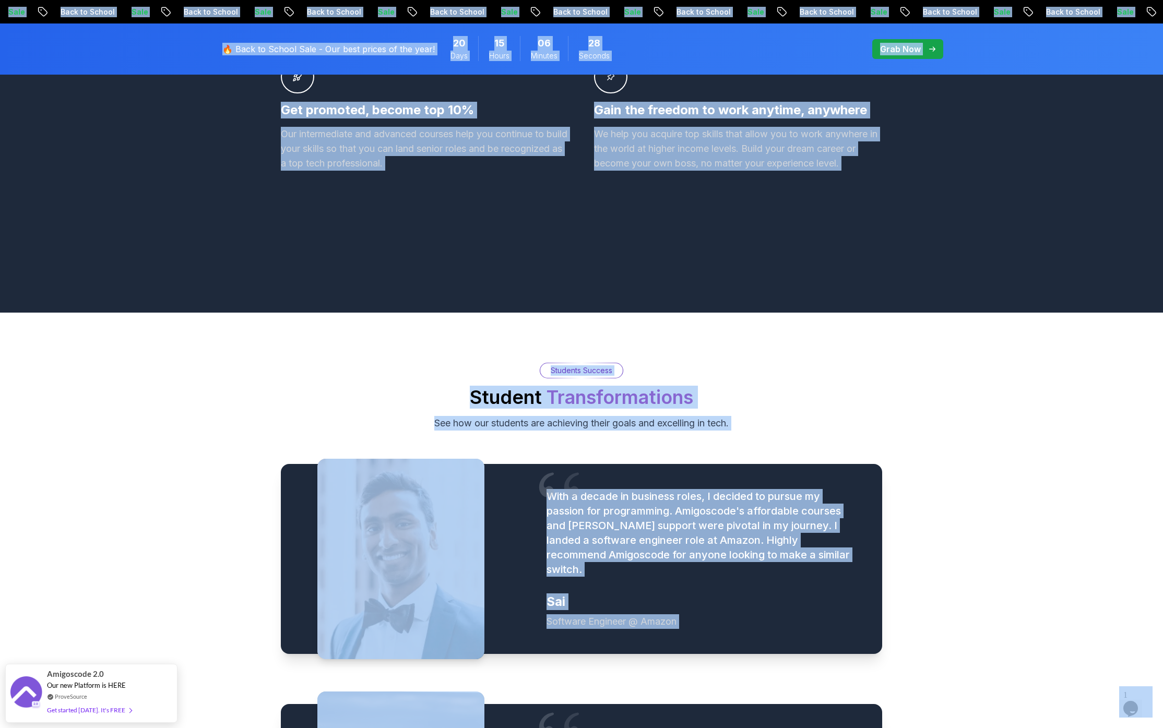
click at [452, 363] on div "Students Success Student Transformations See how our students are achieving the…" at bounding box center [581, 397] width 731 height 68
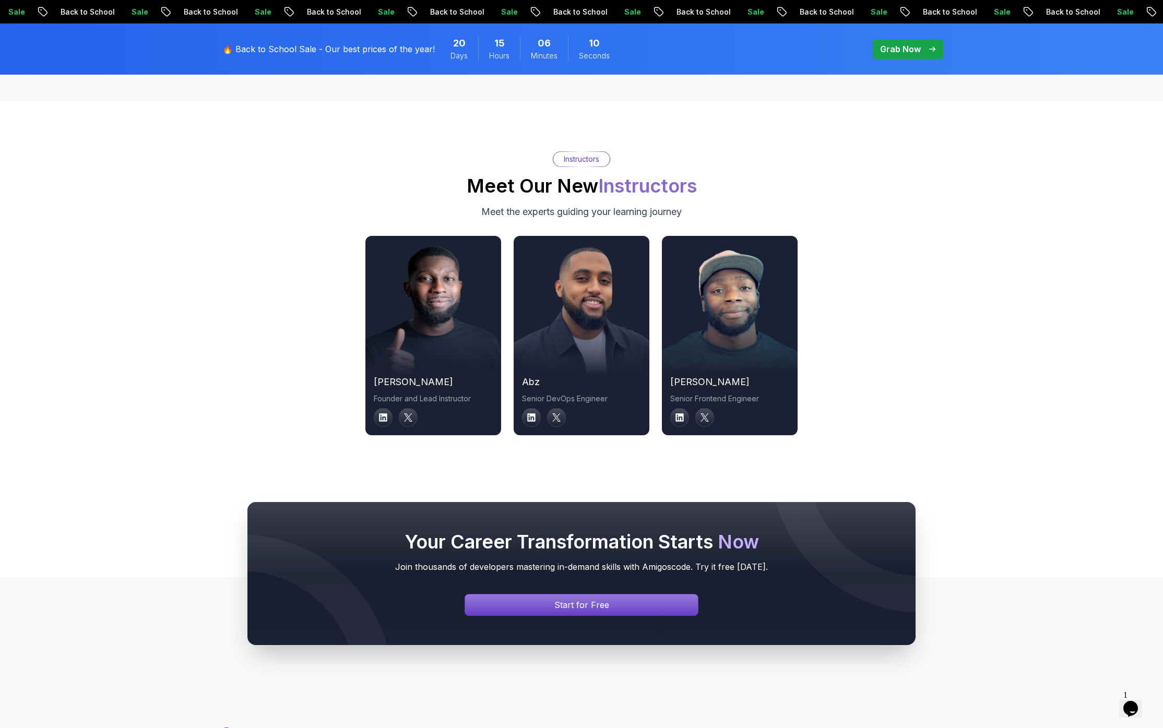
scroll to position [3720, 0]
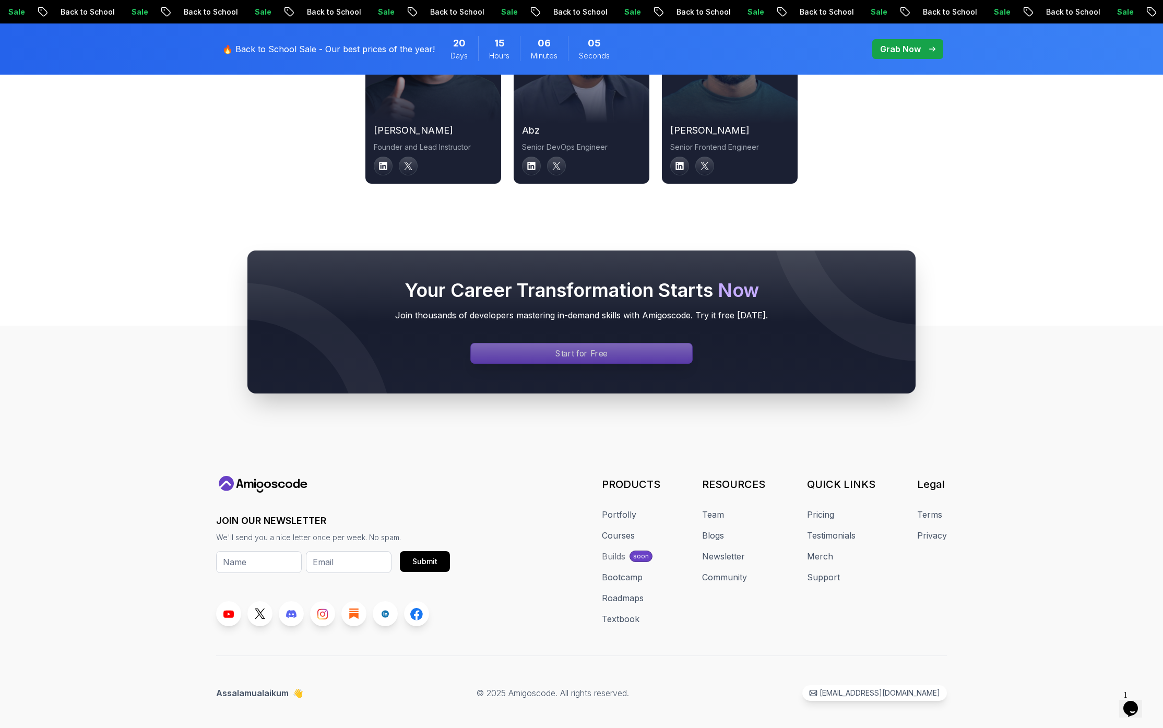
click at [542, 343] on div "Signin page" at bounding box center [581, 353] width 221 height 20
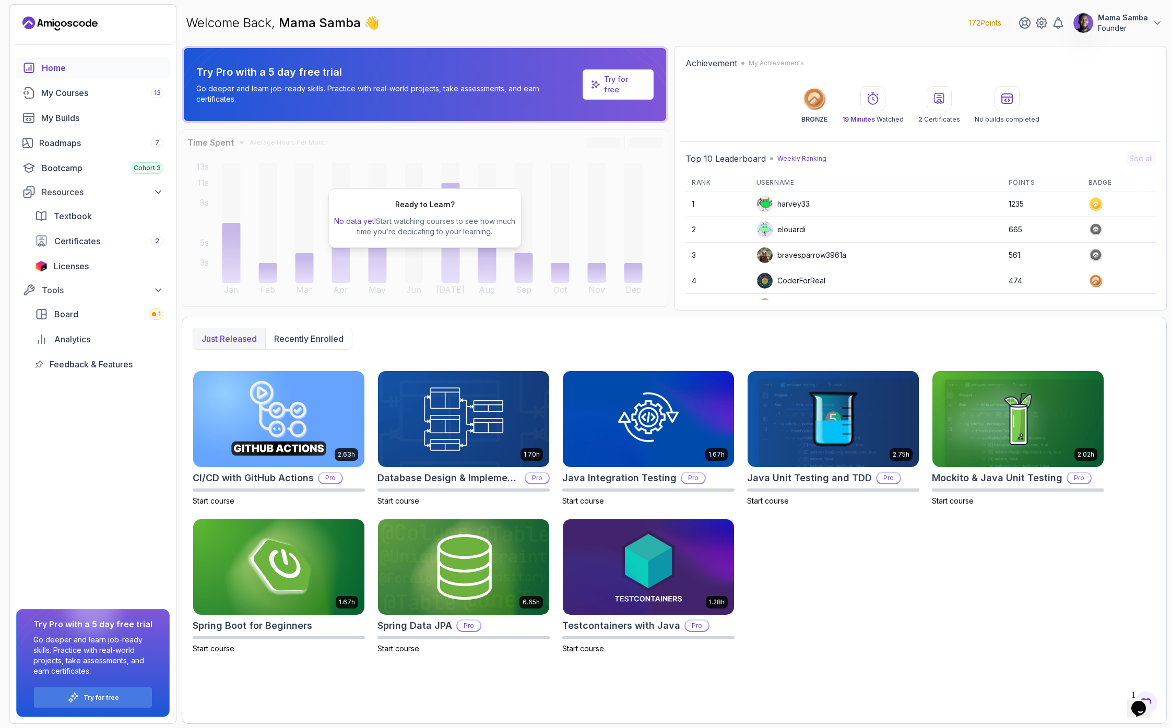
click at [620, 86] on p "Try for free" at bounding box center [624, 84] width 41 height 21
